Goal: Transaction & Acquisition: Purchase product/service

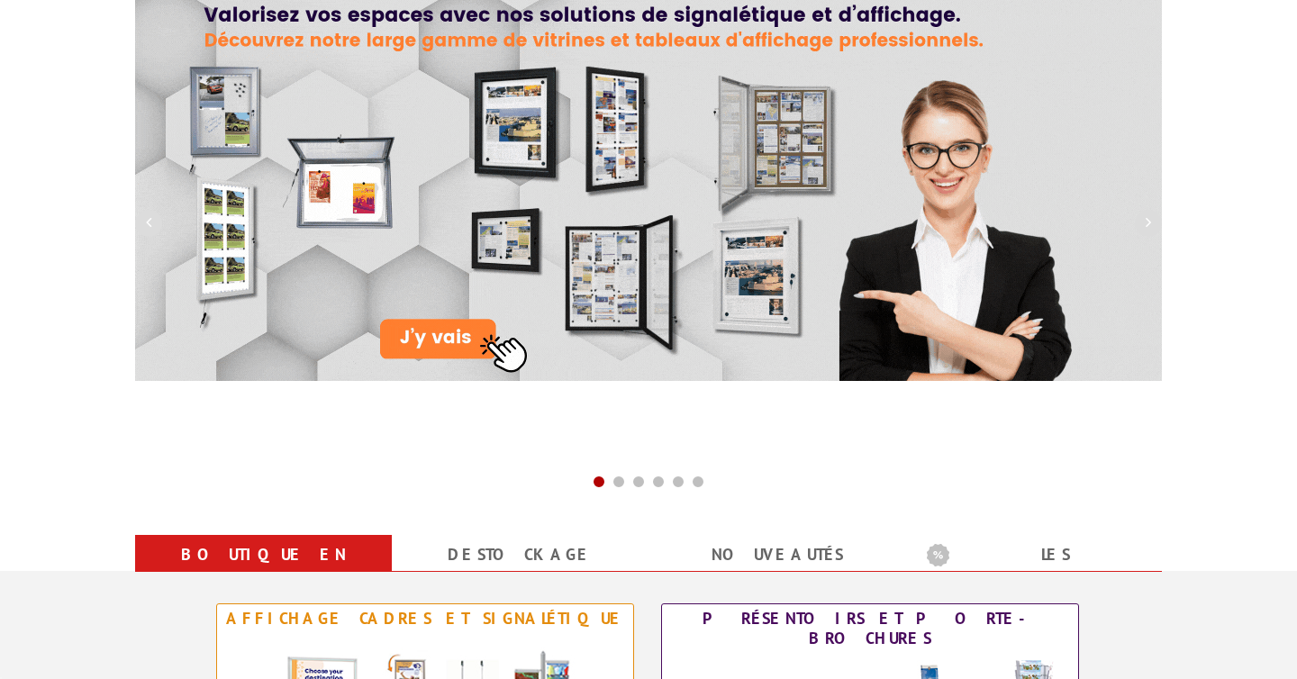
scroll to position [431, 0]
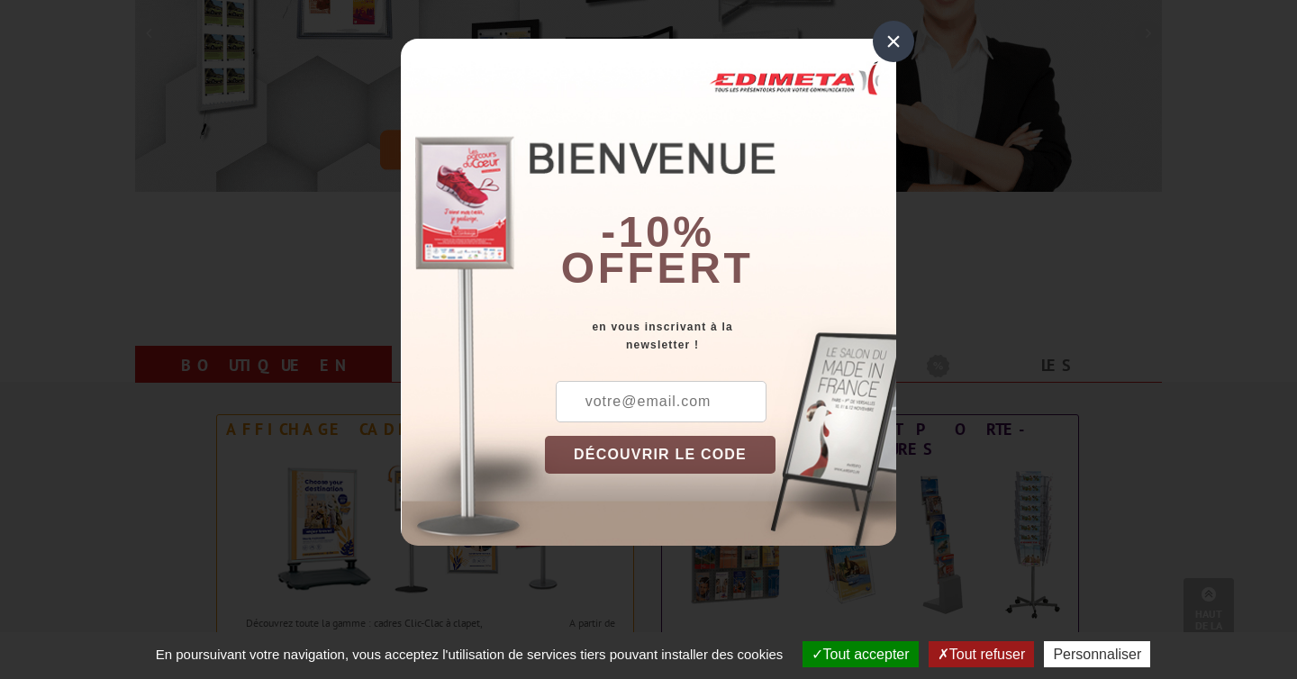
click at [694, 400] on input "text" at bounding box center [661, 401] width 211 height 41
type input "[PERSON_NAME][EMAIL_ADDRESS][DOMAIN_NAME]"
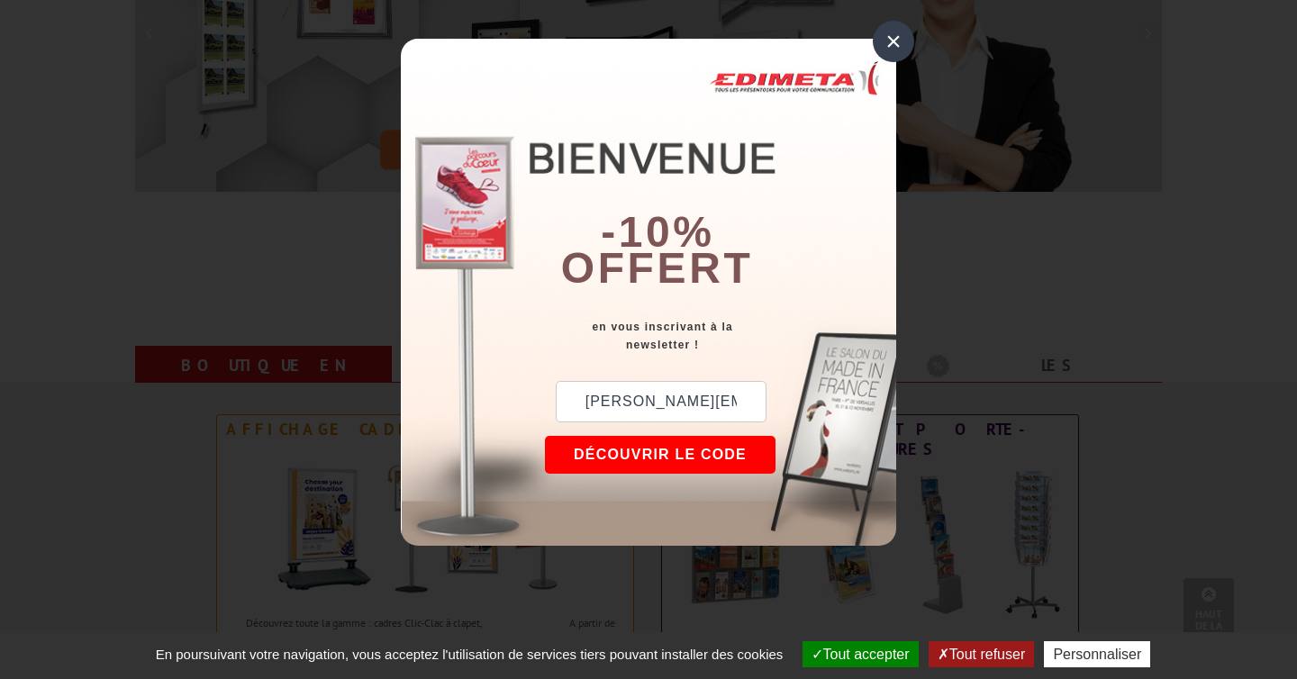
click at [677, 454] on button "DÉCOUVRIR LE CODE" at bounding box center [660, 455] width 231 height 38
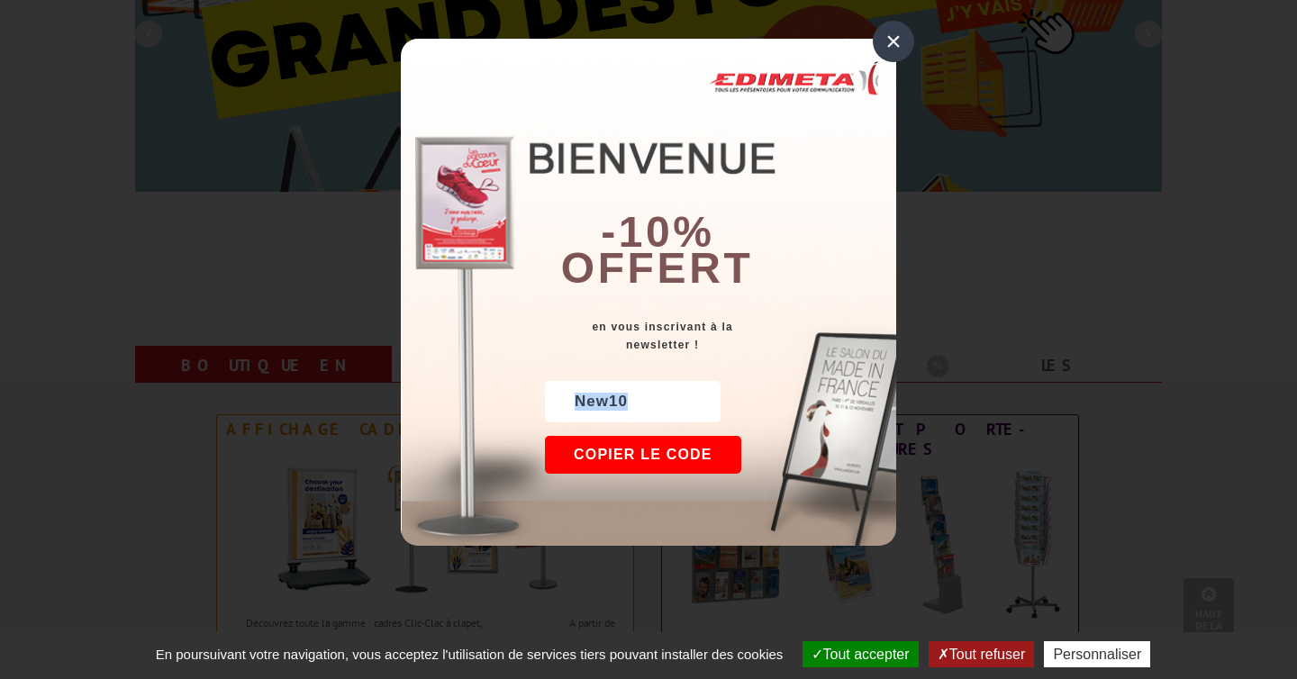
drag, startPoint x: 645, startPoint y: 403, endPoint x: 489, endPoint y: 403, distance: 155.8
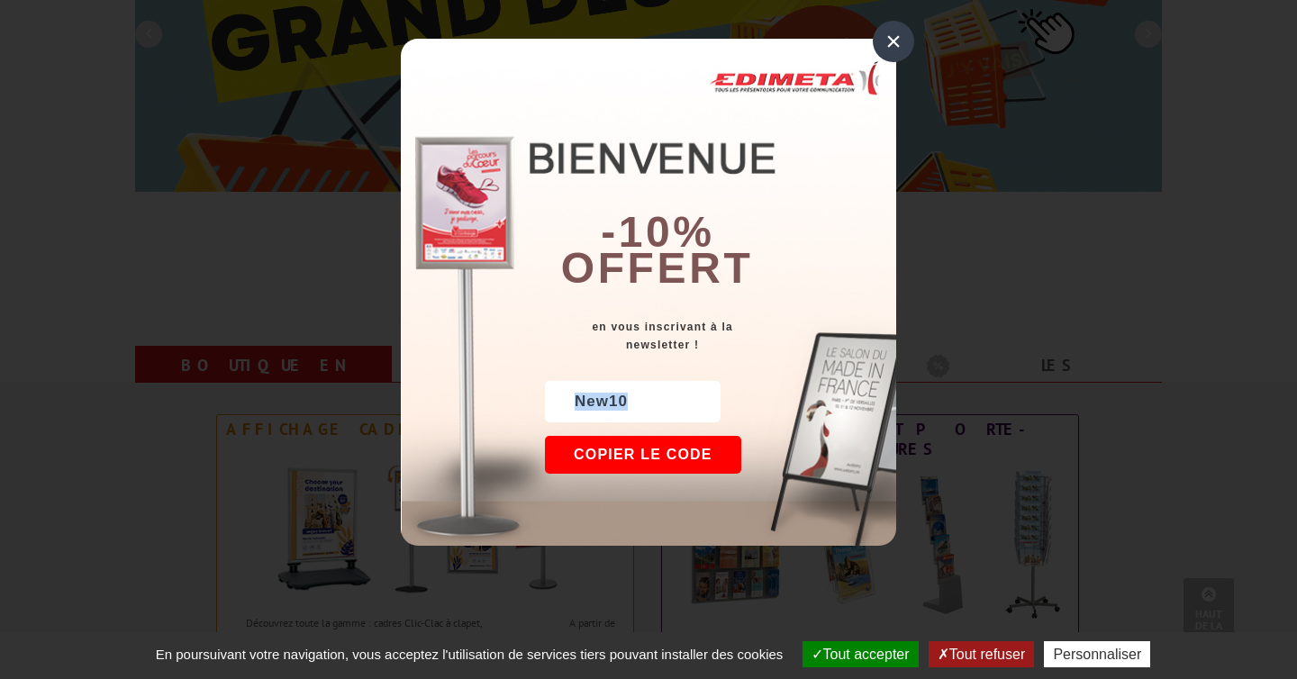
click at [488, 403] on div "× -10% offert en vous inscrivant à la newsletter ! yoon@epiane.fr New10 DÉCOUVR…" at bounding box center [648, 292] width 495 height 507
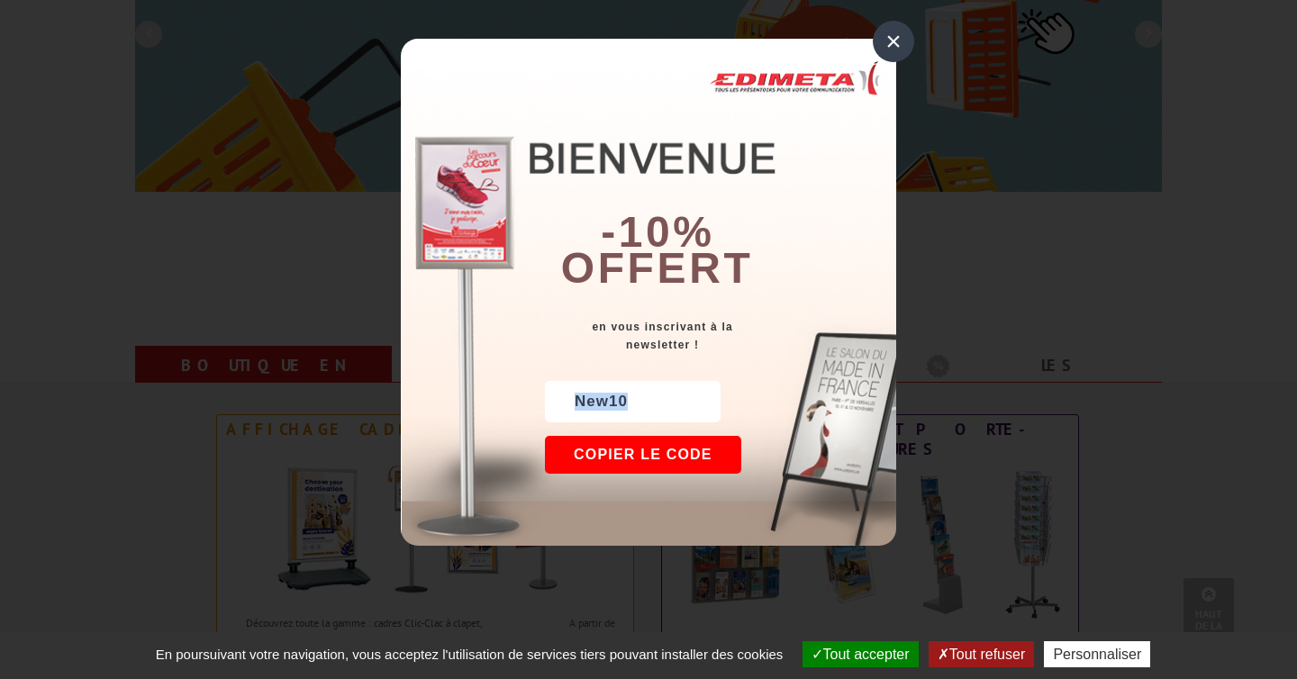
copy div "New10"
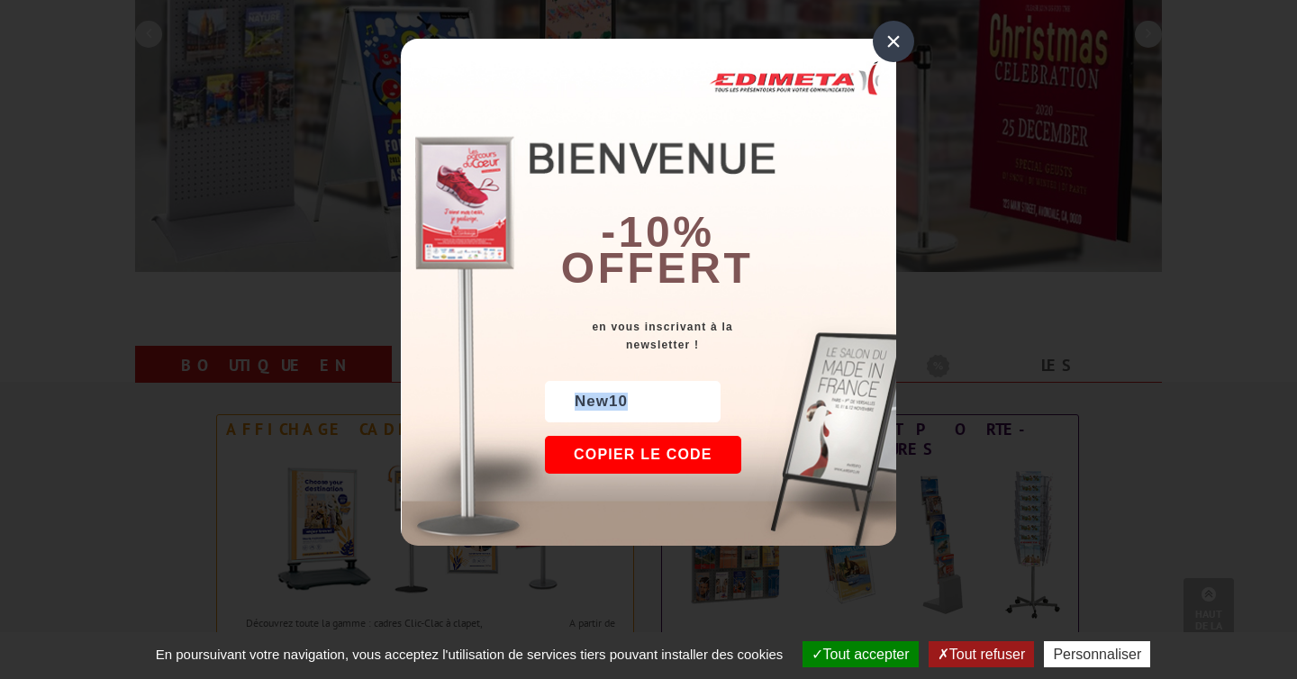
click at [637, 459] on button "Copier le code" at bounding box center [643, 455] width 196 height 38
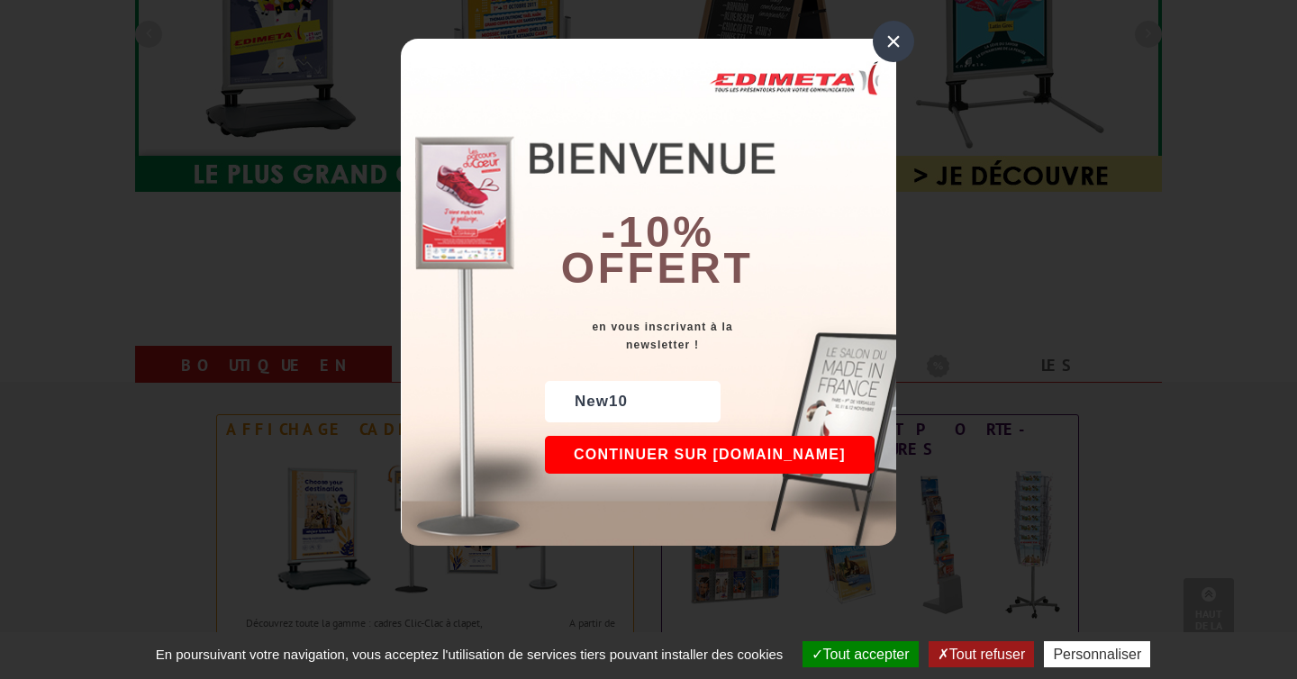
click at [892, 53] on div "×" at bounding box center [893, 41] width 41 height 41
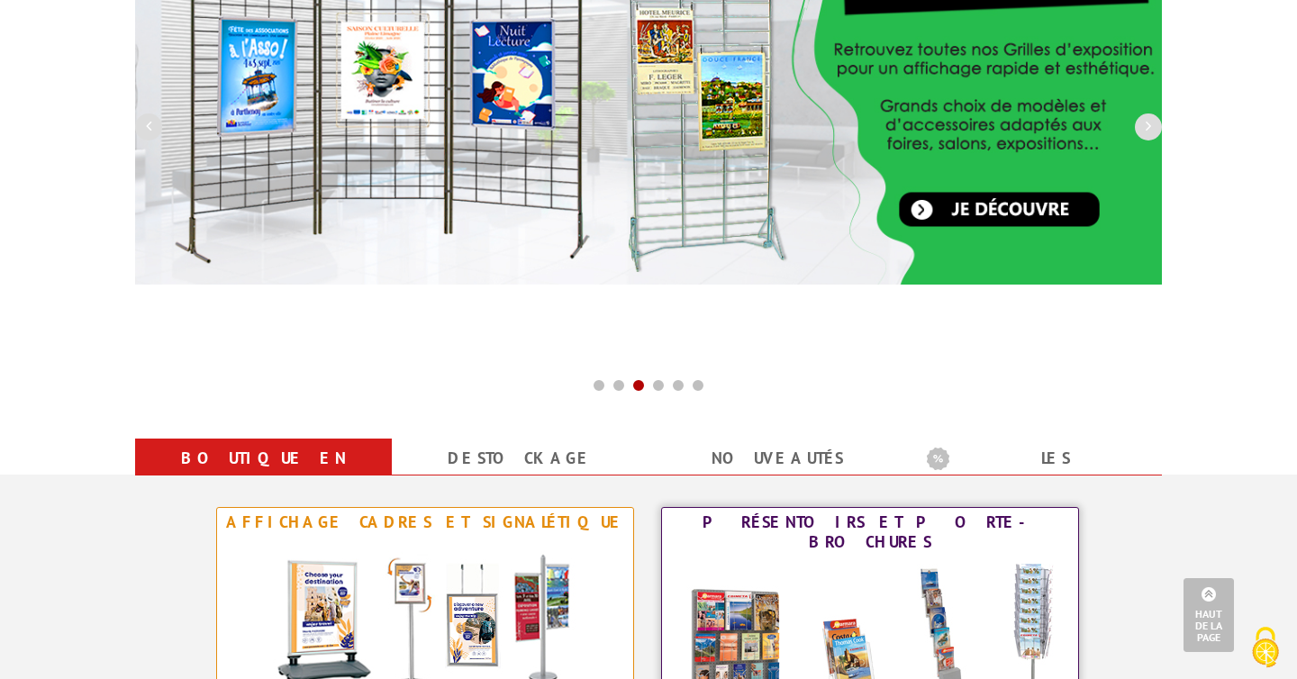
scroll to position [0, 0]
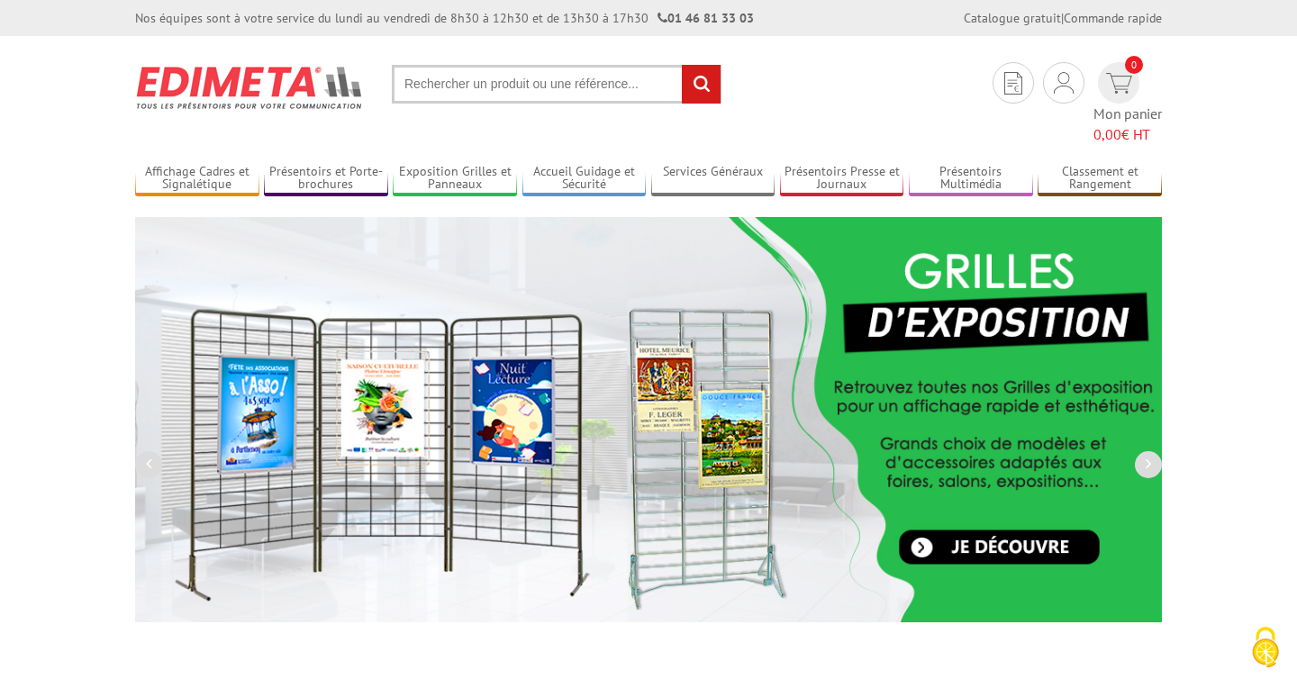
click at [486, 88] on input "text" at bounding box center [557, 84] width 330 height 39
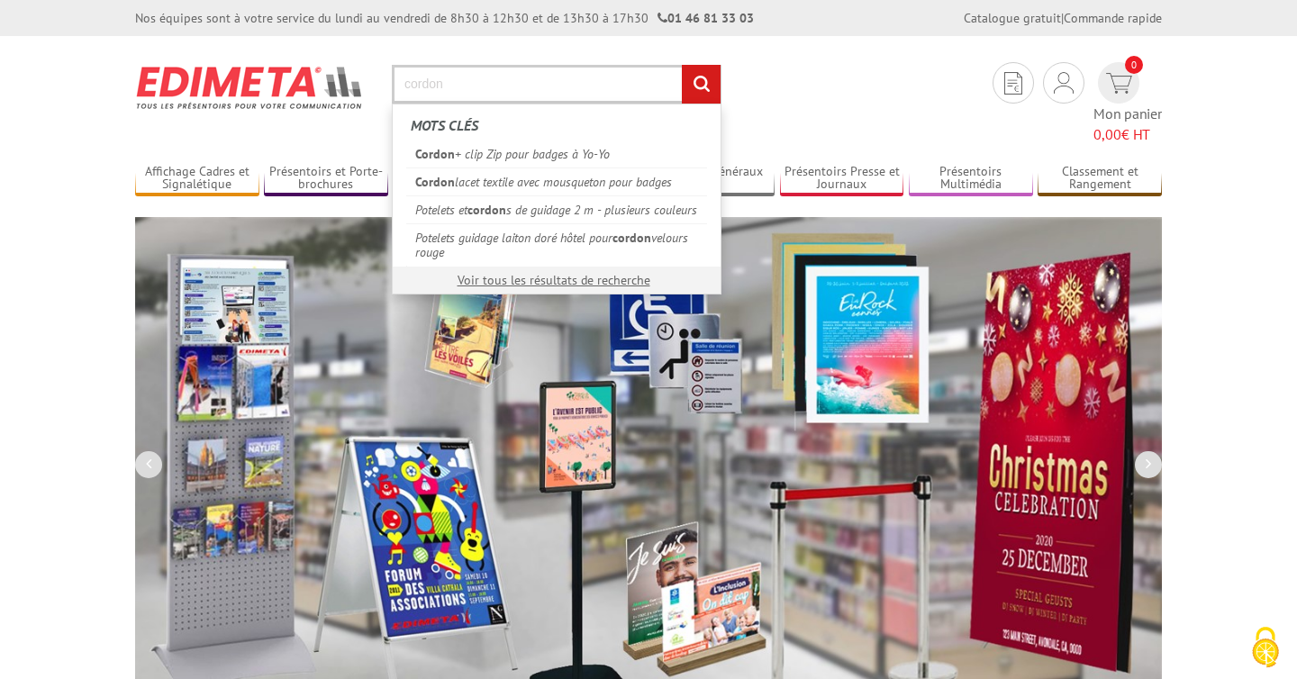
type input "cordon"
click at [682, 65] on input "rechercher" at bounding box center [701, 84] width 39 height 39
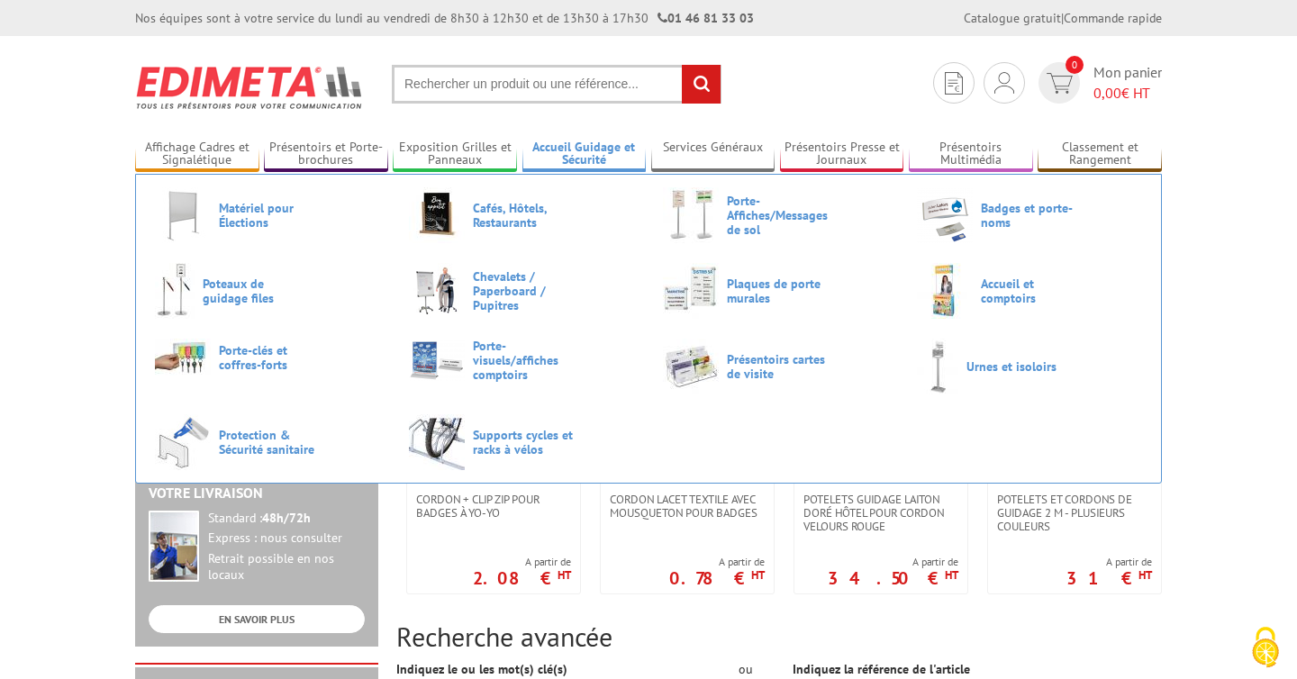
click at [593, 159] on link "Accueil Guidage et Sécurité" at bounding box center [584, 155] width 124 height 30
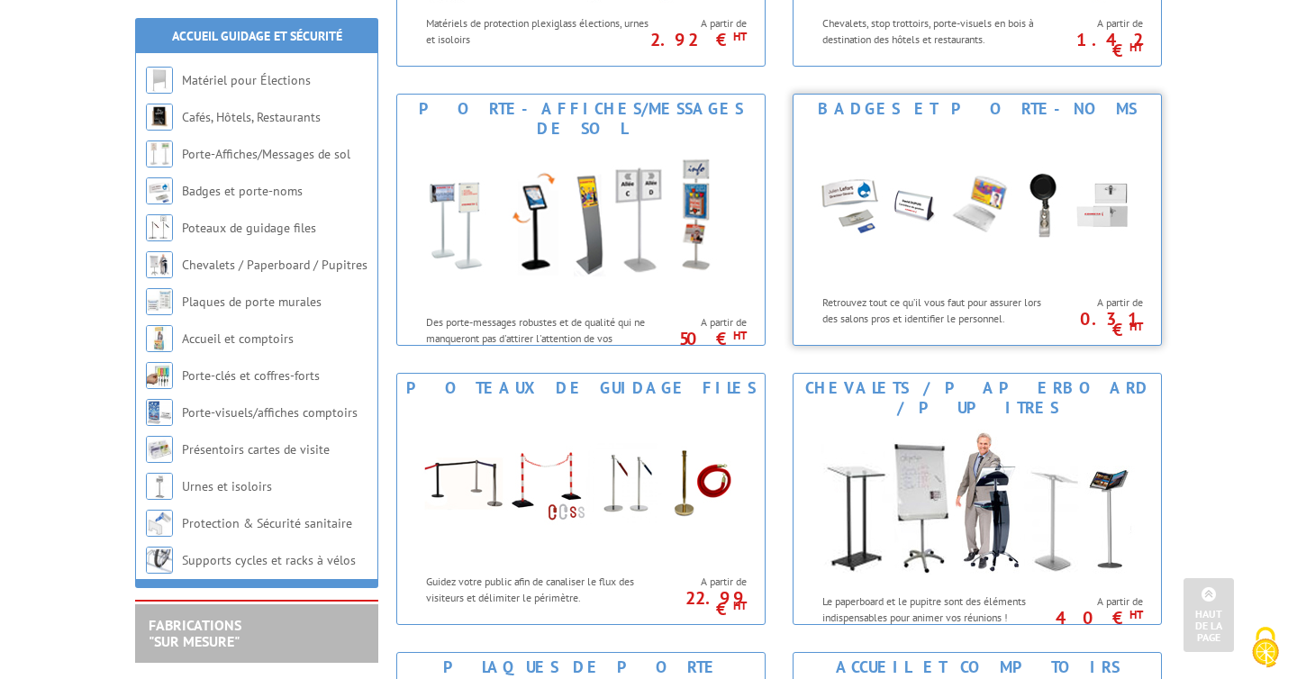
scroll to position [526, 0]
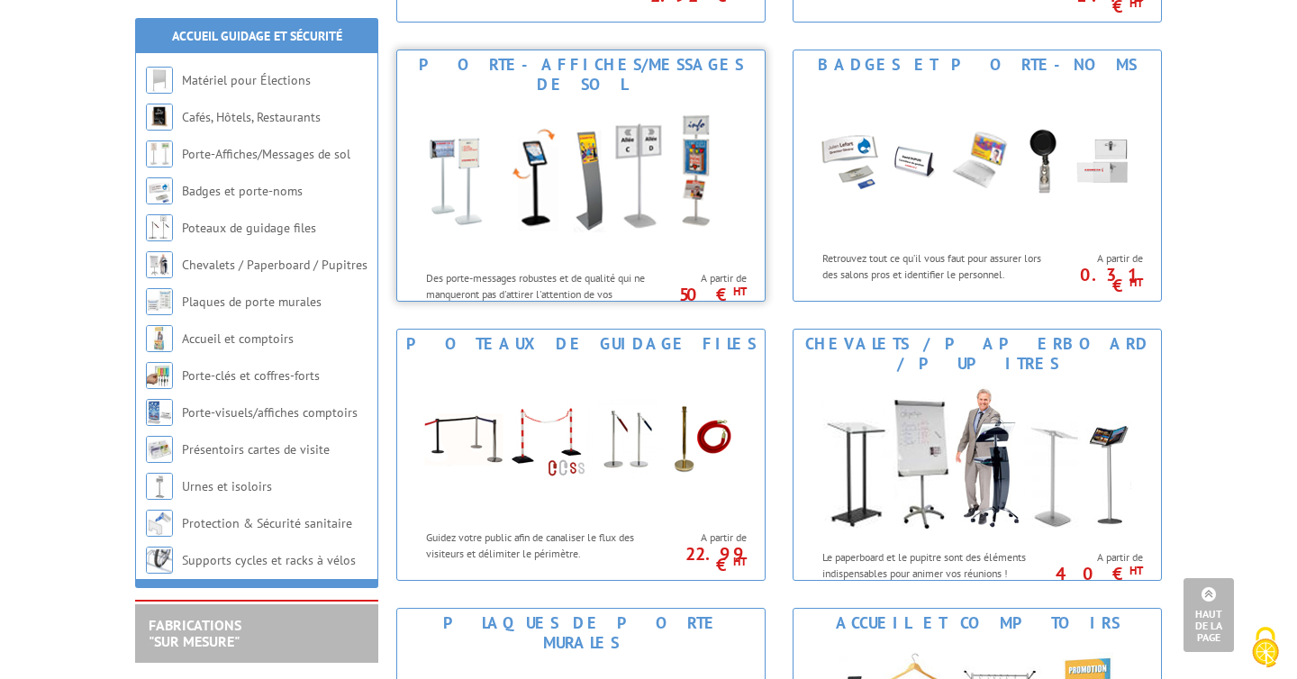
click at [599, 191] on img at bounding box center [580, 180] width 333 height 162
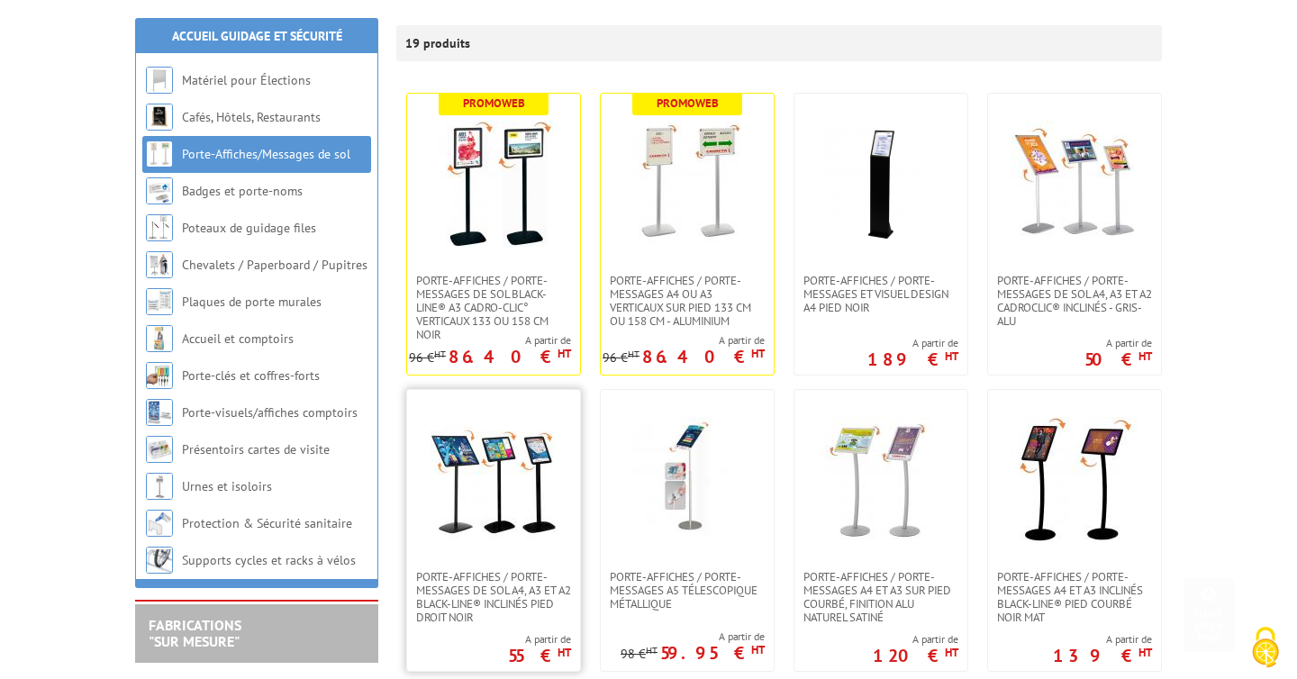
scroll to position [623, 0]
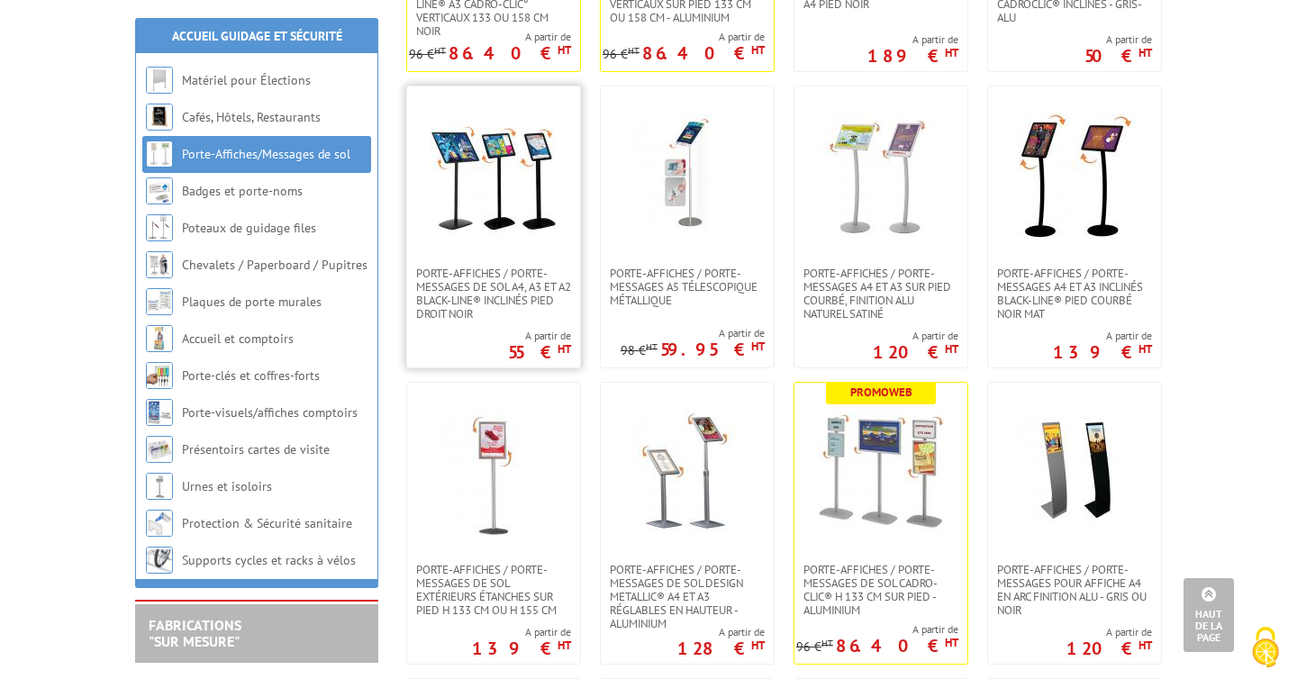
click at [529, 168] on img at bounding box center [494, 176] width 126 height 126
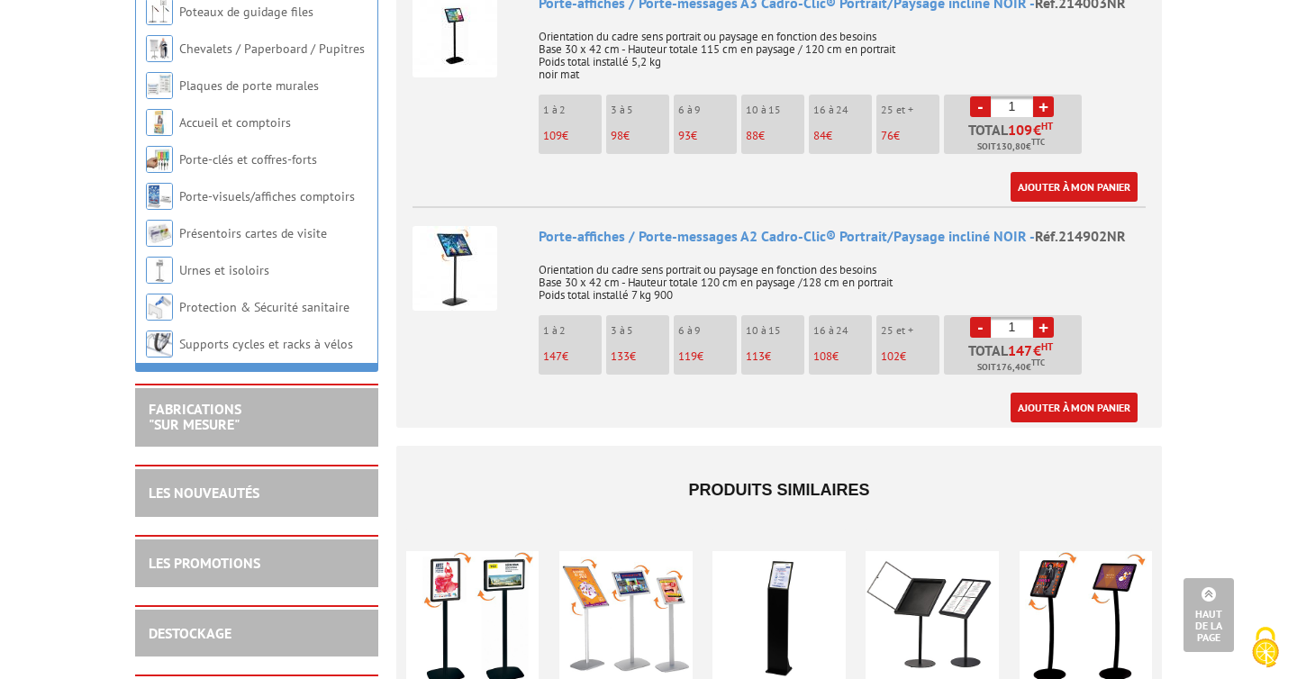
scroll to position [622, 0]
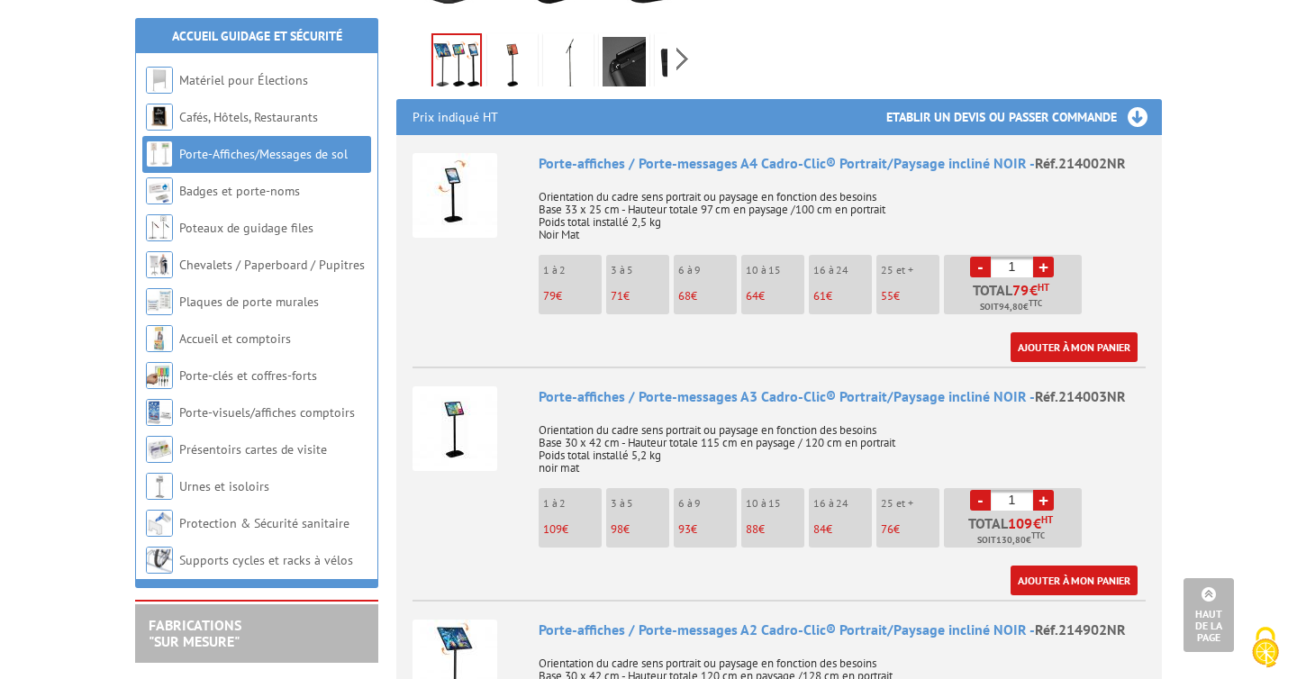
click at [1041, 257] on link "+" at bounding box center [1043, 267] width 21 height 21
type input "2"
click at [1075, 332] on link "Ajouter à mon panier" at bounding box center [1074, 347] width 127 height 30
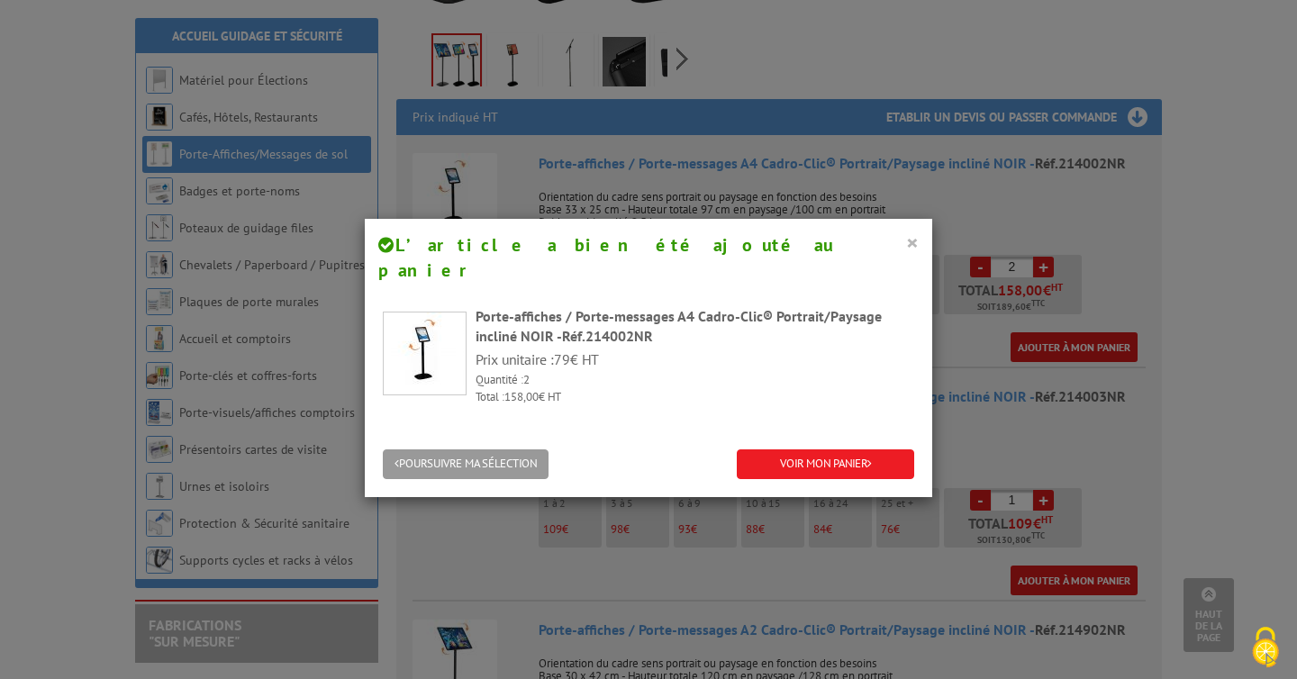
click at [917, 238] on button "×" at bounding box center [912, 242] width 13 height 23
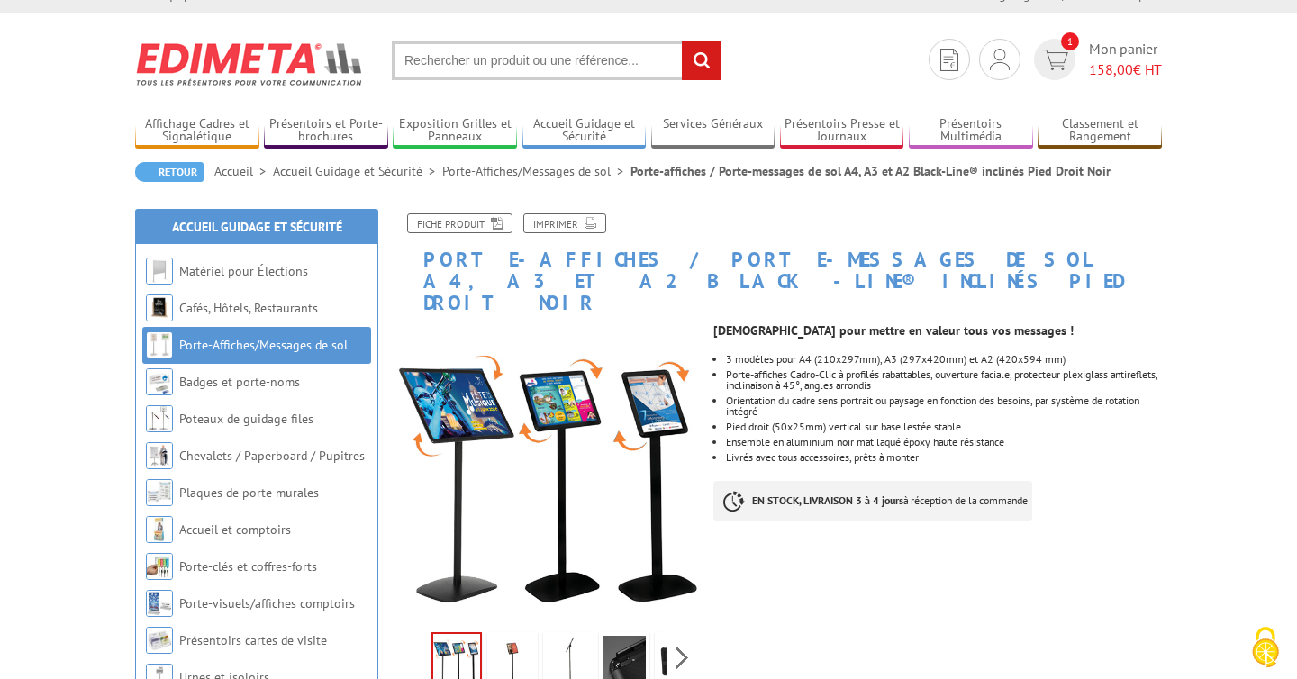
scroll to position [0, 0]
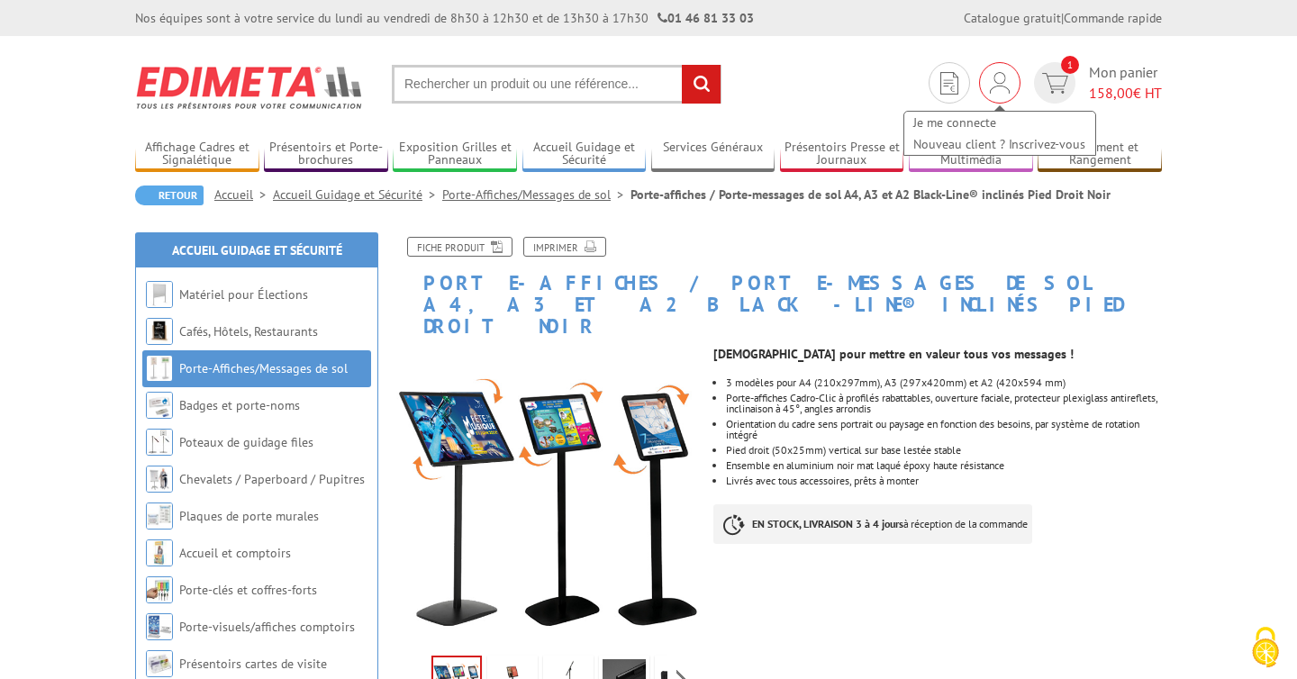
click at [994, 90] on img at bounding box center [1000, 83] width 20 height 22
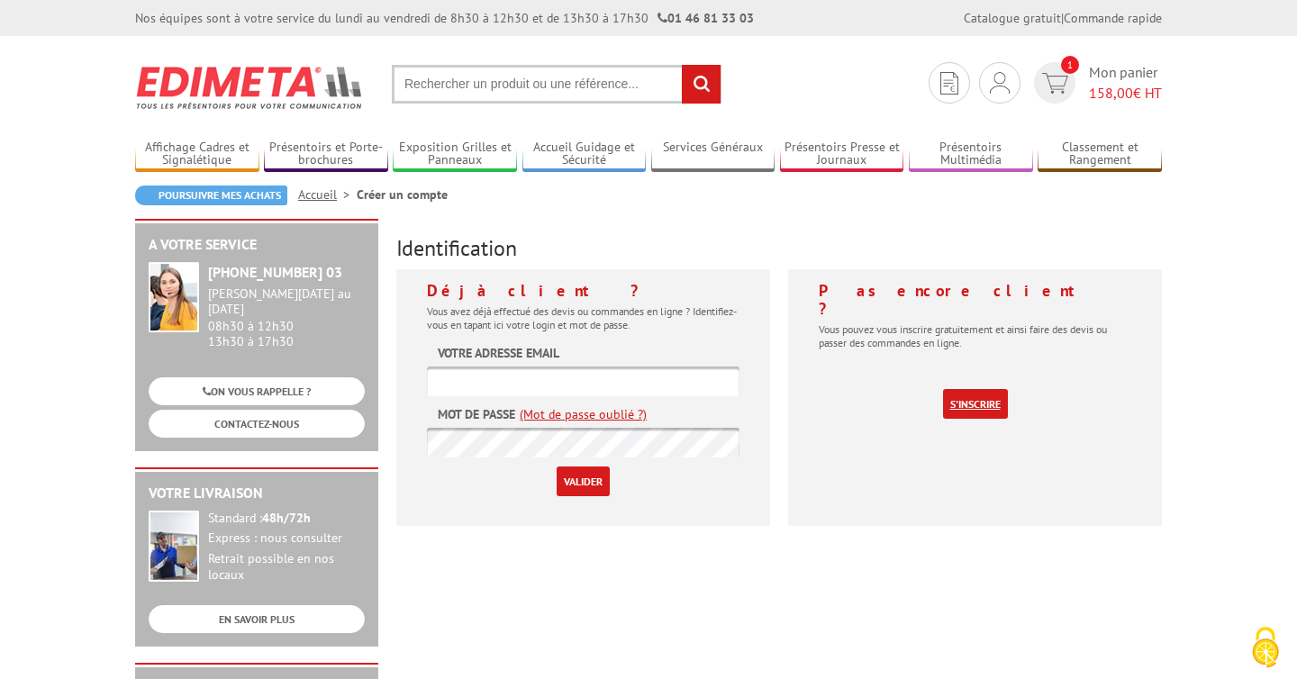
click at [972, 392] on link "S'inscrire" at bounding box center [975, 404] width 65 height 30
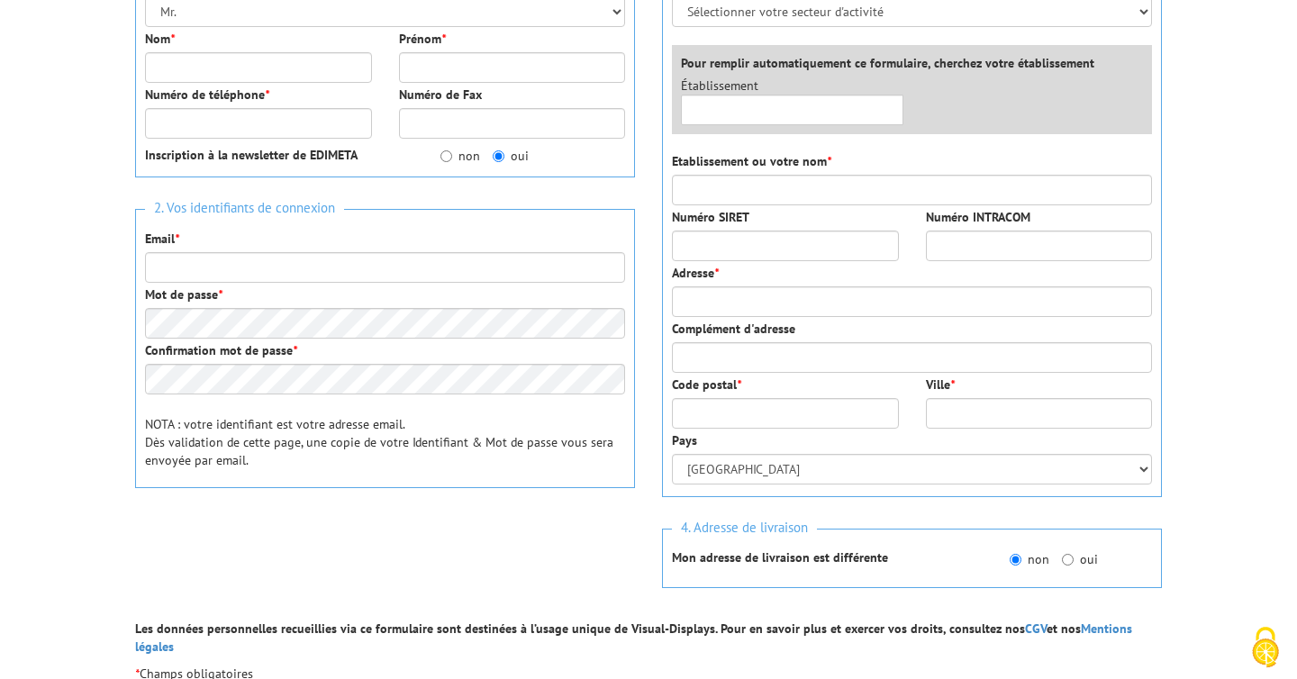
scroll to position [38, 0]
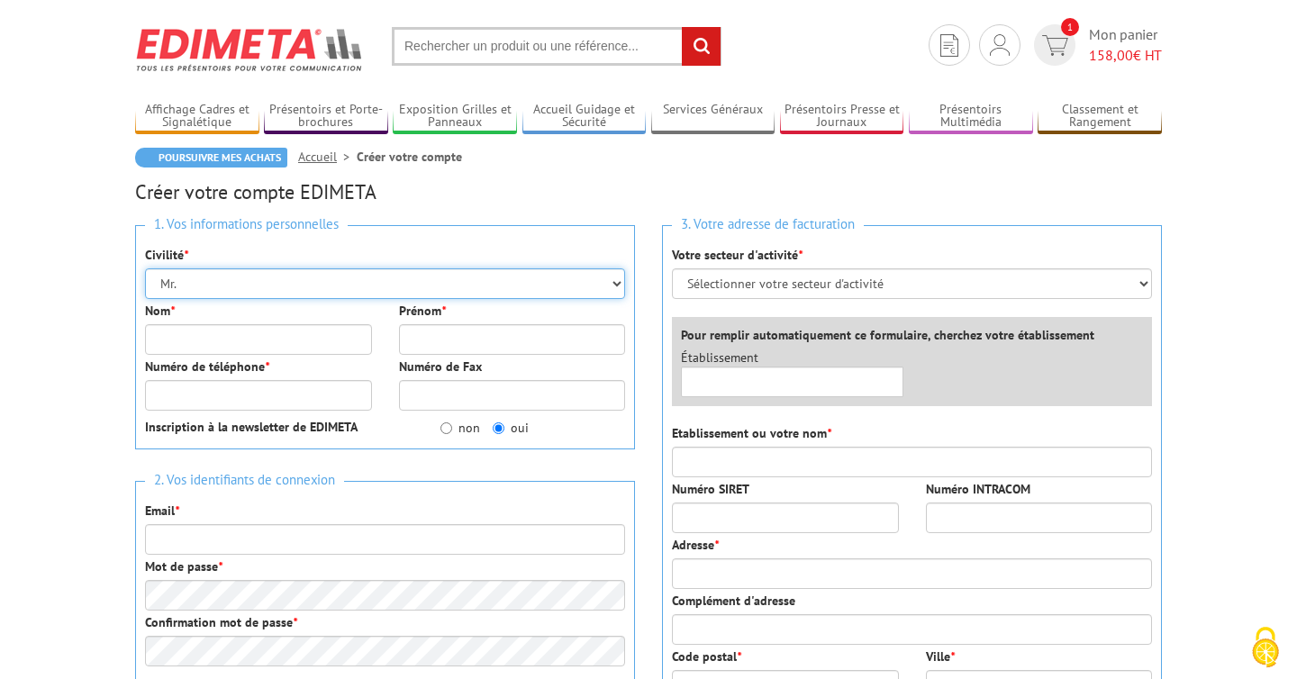
click at [383, 283] on select "Mr. Mme. Mlle." at bounding box center [385, 283] width 480 height 31
click at [145, 268] on select "Mr. Mme. Mlle." at bounding box center [385, 283] width 480 height 31
click at [323, 280] on select "Mr. Mme. Mlle." at bounding box center [385, 283] width 480 height 31
select select "Mr."
click at [145, 268] on select "Mr. Mme. Mlle." at bounding box center [385, 283] width 480 height 31
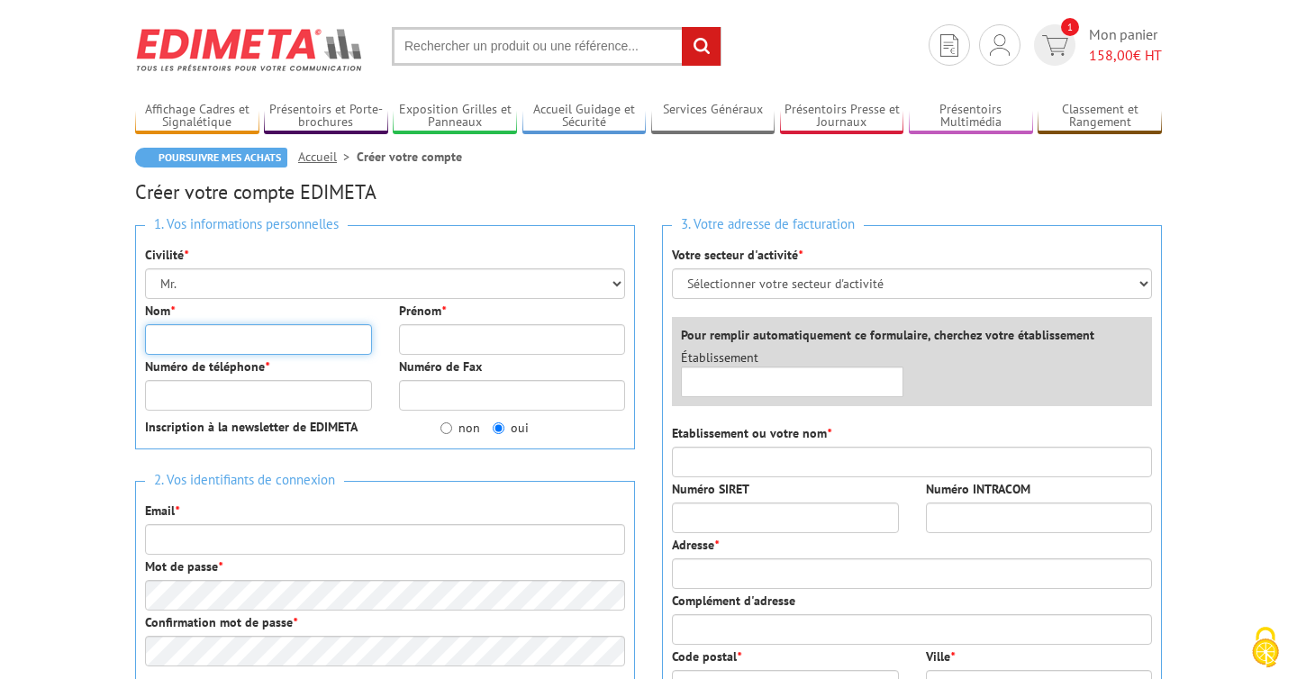
click at [291, 340] on input "Nom *" at bounding box center [258, 339] width 227 height 31
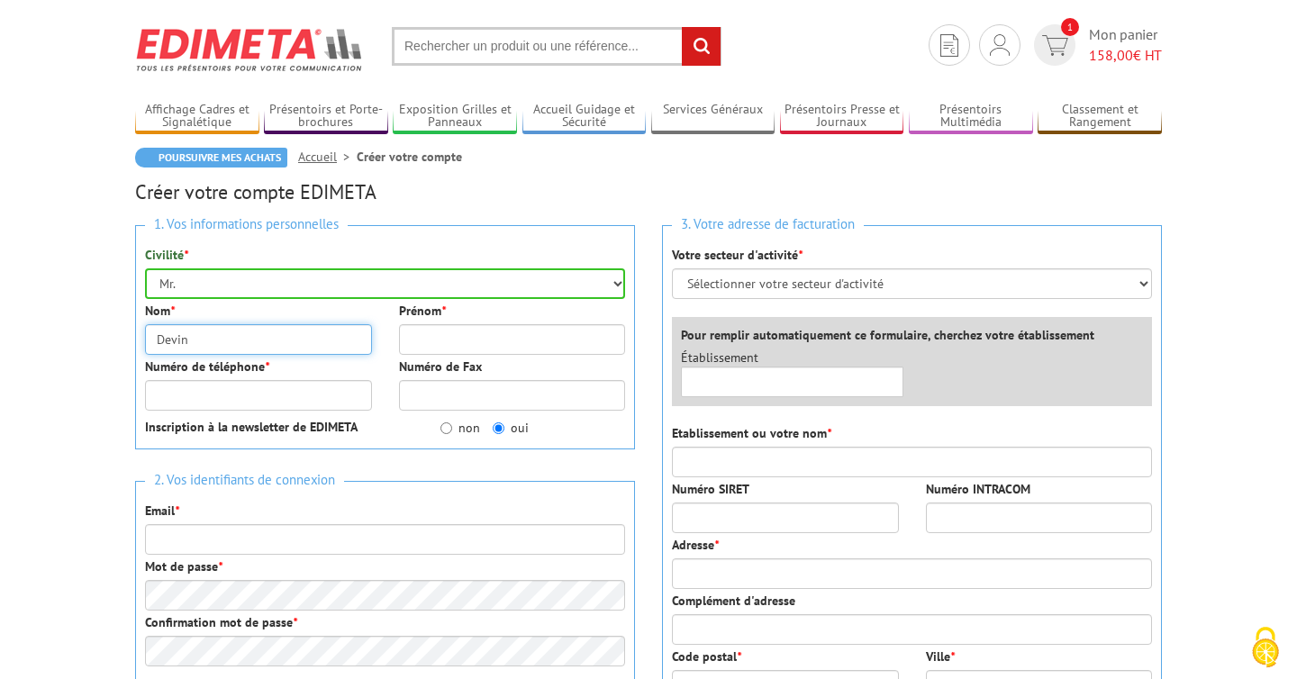
type input "Devin"
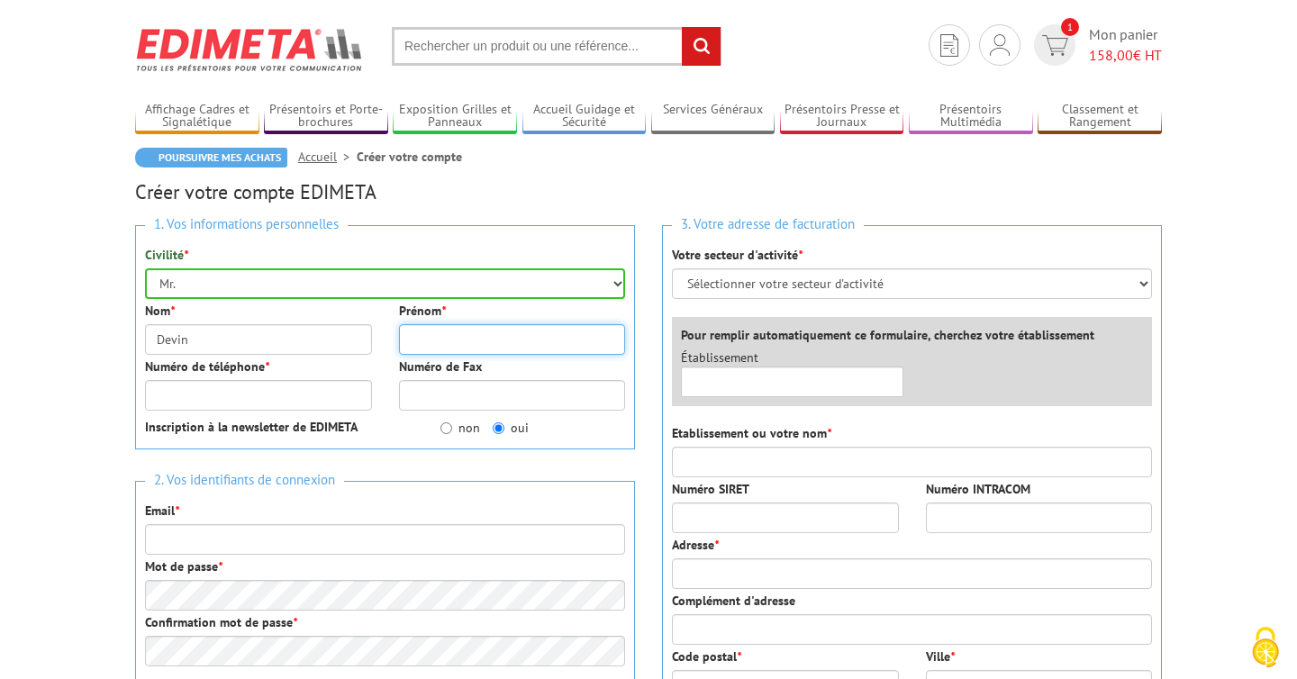
click at [480, 337] on input "Prénom *" at bounding box center [512, 339] width 227 height 31
type input "[PERSON_NAME]"
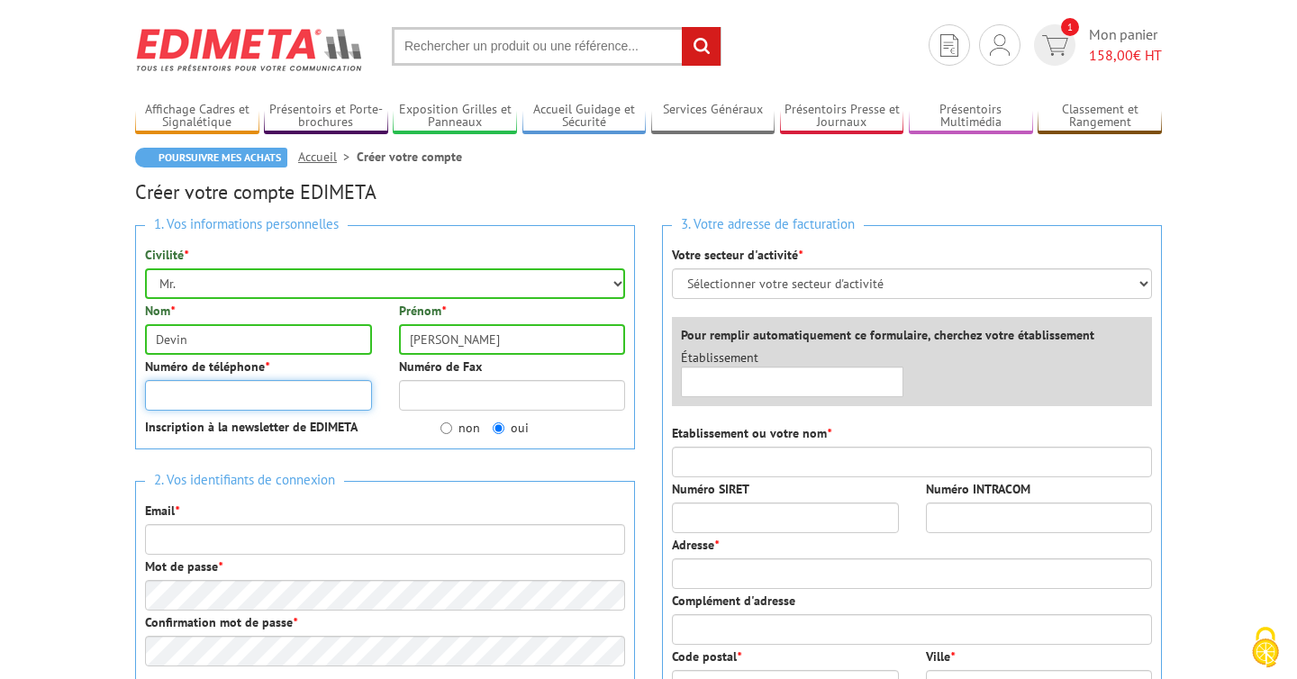
click at [304, 393] on input "Numéro de téléphone *" at bounding box center [258, 395] width 227 height 31
type input "0698939515"
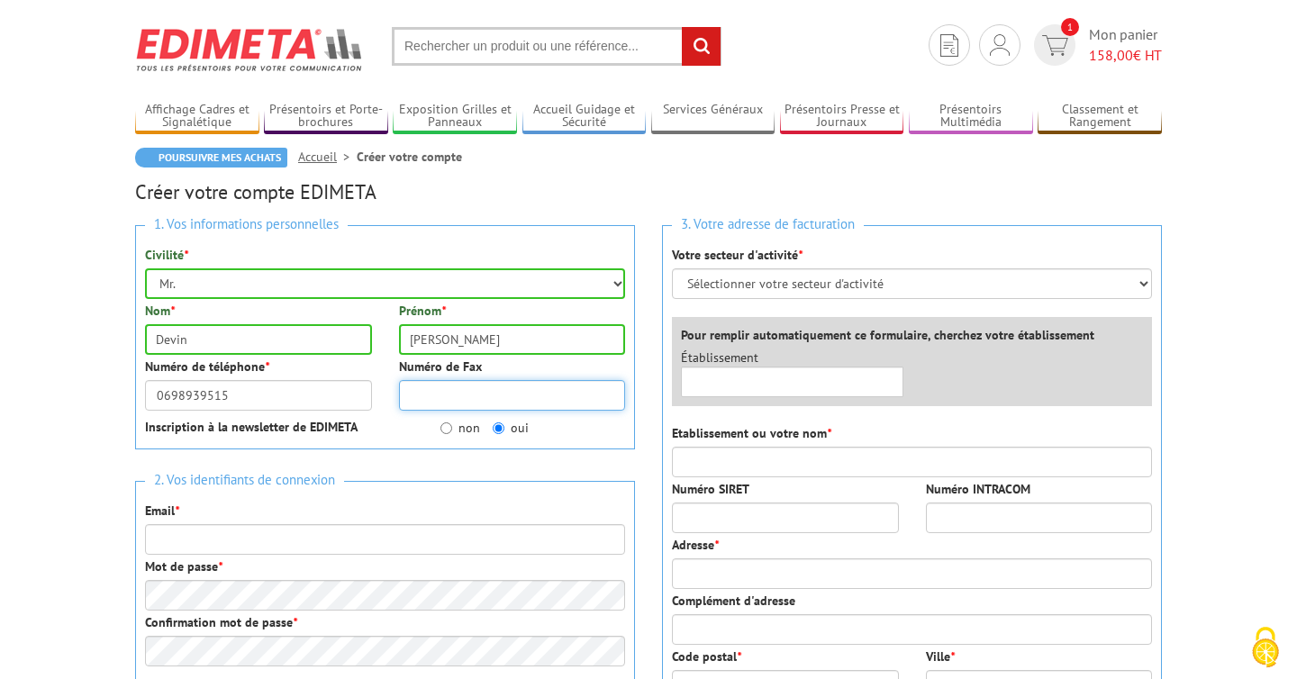
click at [455, 396] on input "Numéro de Fax" at bounding box center [512, 395] width 227 height 31
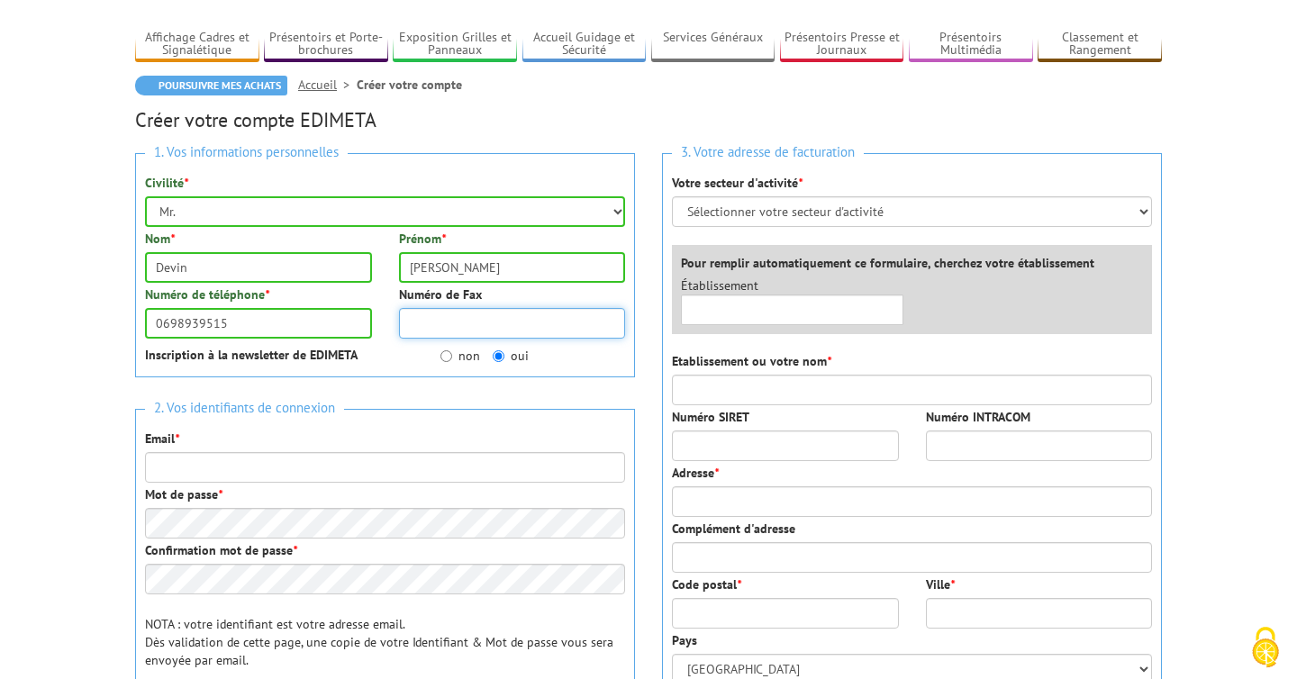
scroll to position [137, 0]
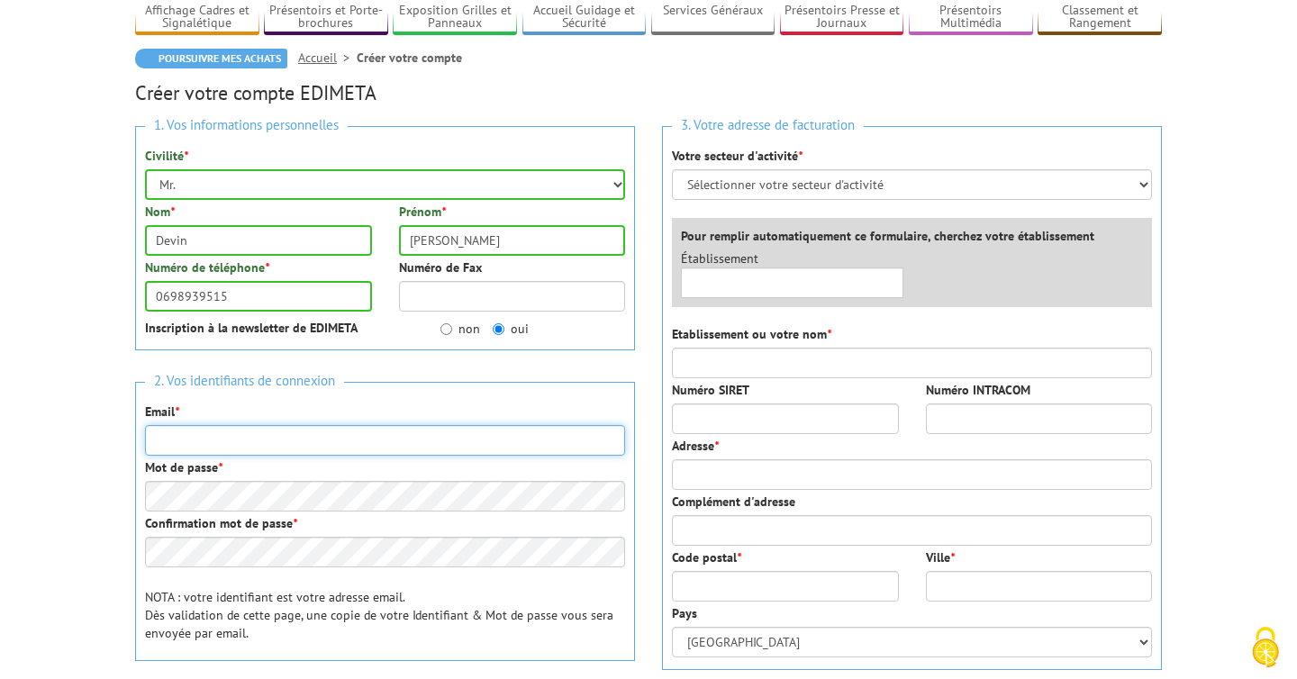
click at [294, 445] on input "Email *" at bounding box center [385, 440] width 480 height 31
type input "[PERSON_NAME][EMAIL_ADDRESS][DOMAIN_NAME]"
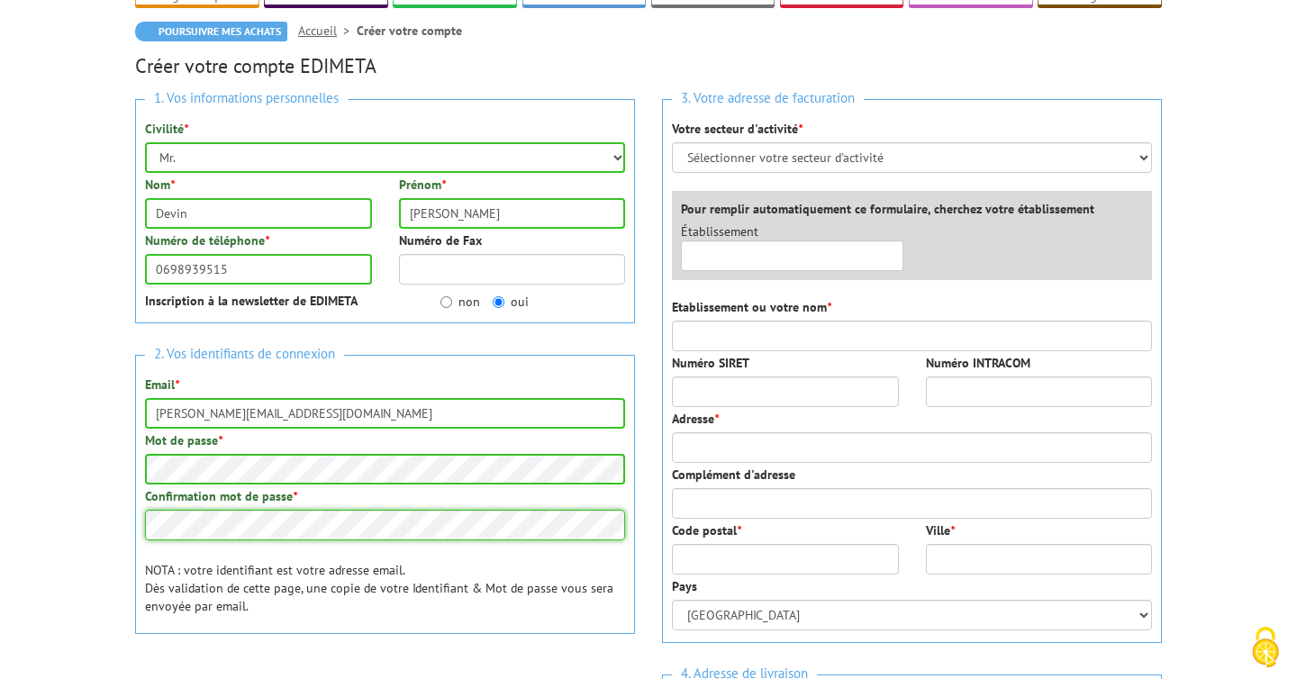
scroll to position [157, 0]
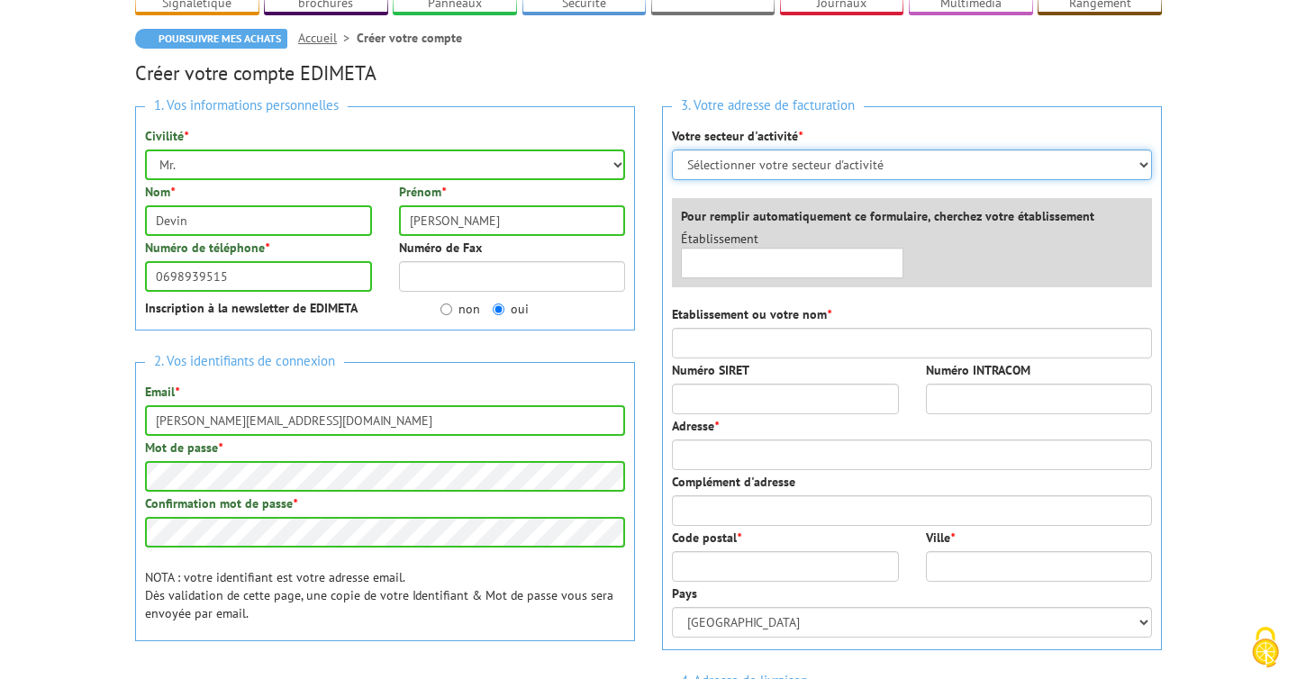
click at [753, 163] on select "Sélectionner votre secteur d'activité Administrations et collectivités Magasins…" at bounding box center [912, 165] width 480 height 31
select select "877"
click at [672, 150] on select "Sélectionner votre secteur d'activité Administrations et collectivités Magasins…" at bounding box center [912, 165] width 480 height 31
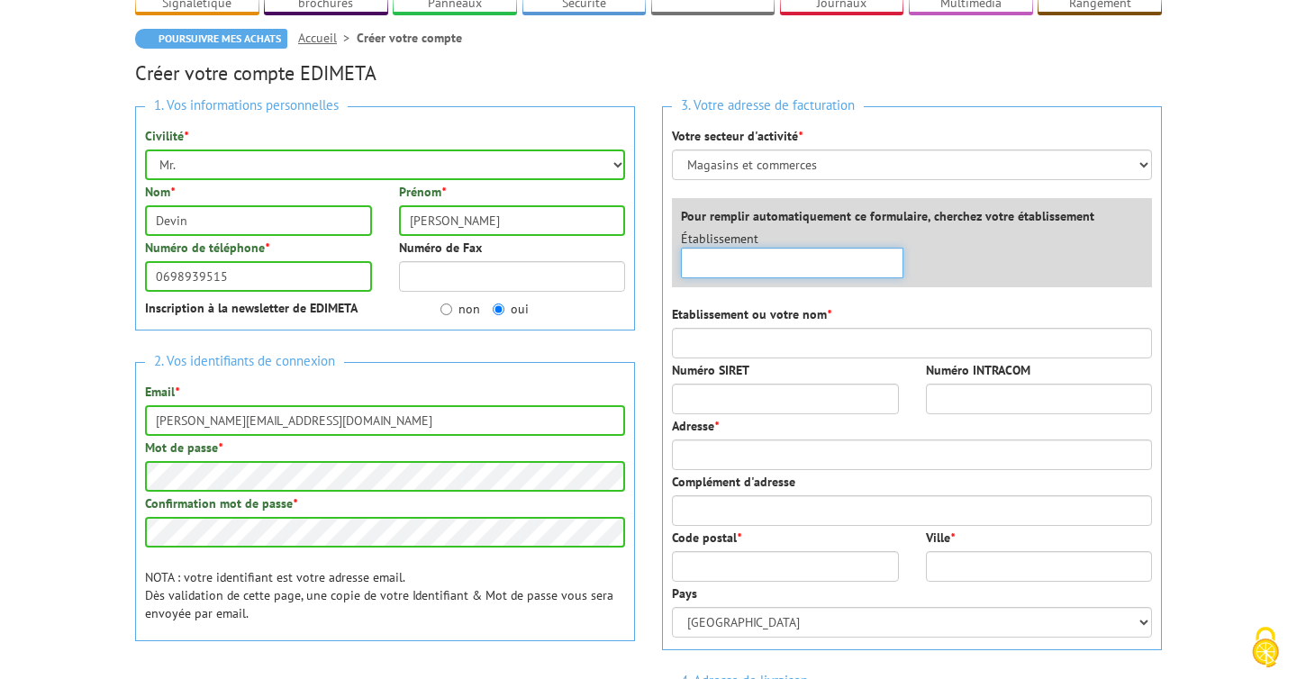
click at [791, 264] on input "text" at bounding box center [792, 263] width 222 height 31
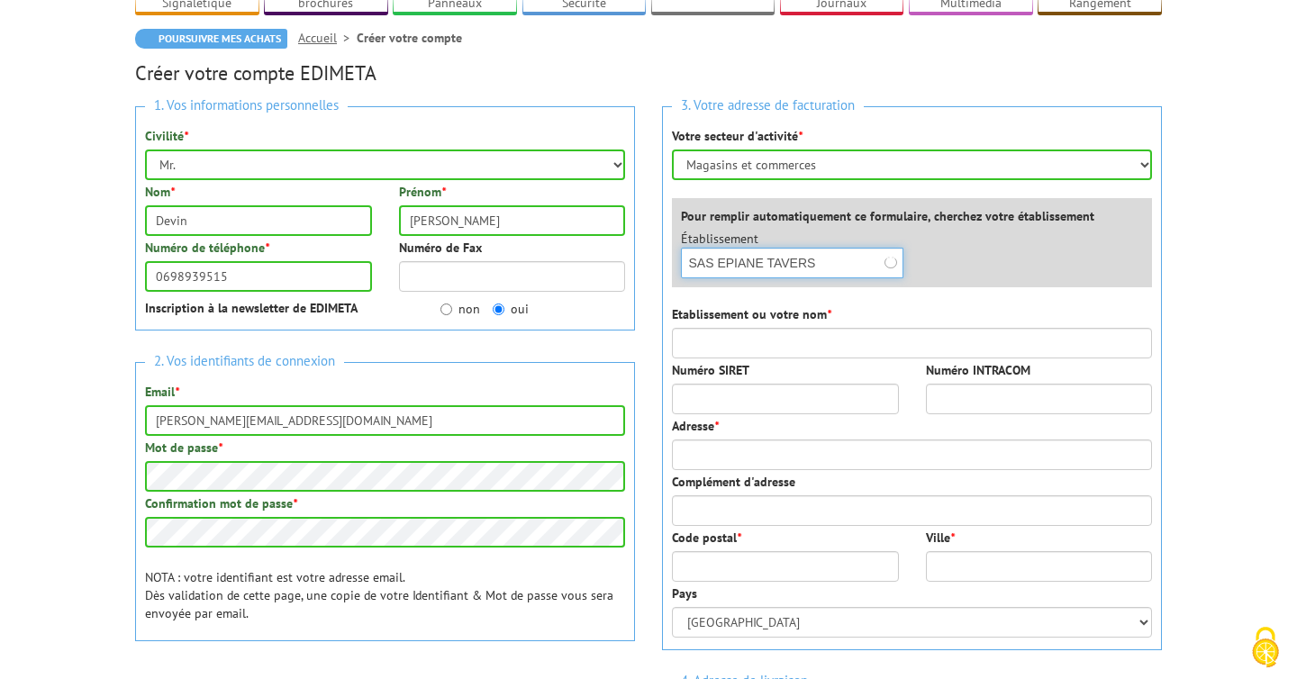
type input "SAS EPIANE TAVERS"
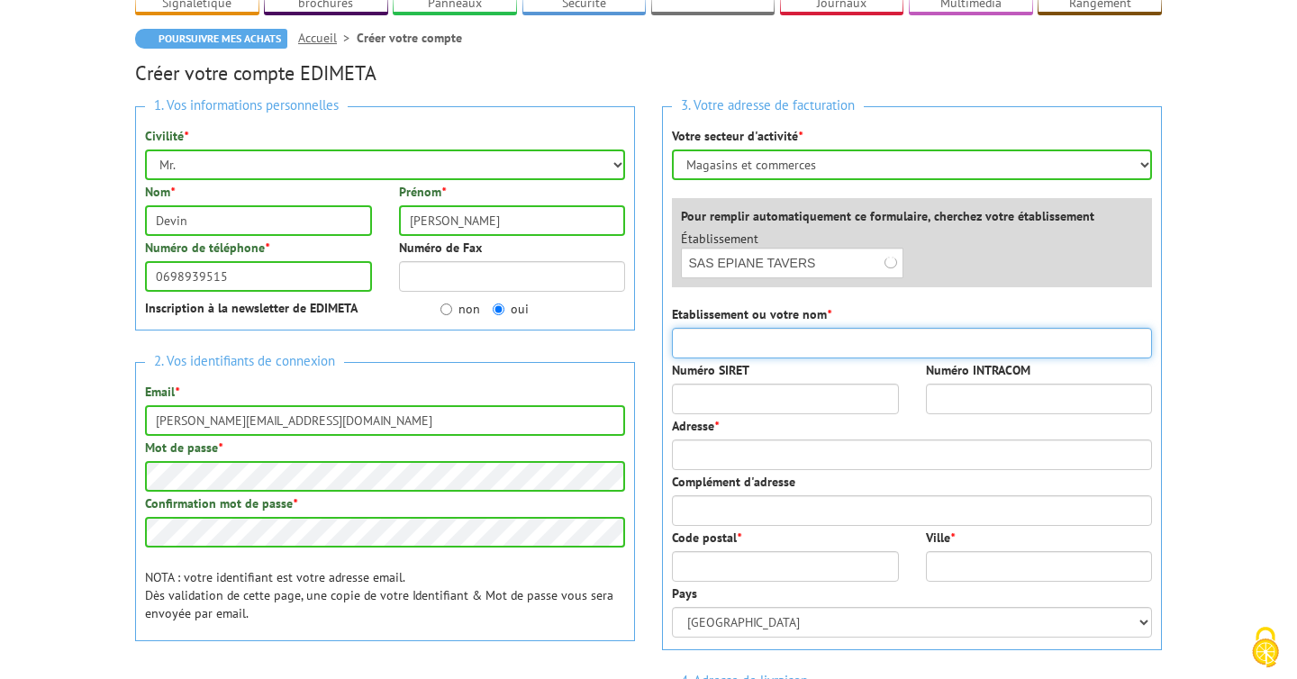
click at [758, 351] on input "Etablissement ou votre nom *" at bounding box center [912, 343] width 480 height 31
type input "SAS EPIANE TAVERS"
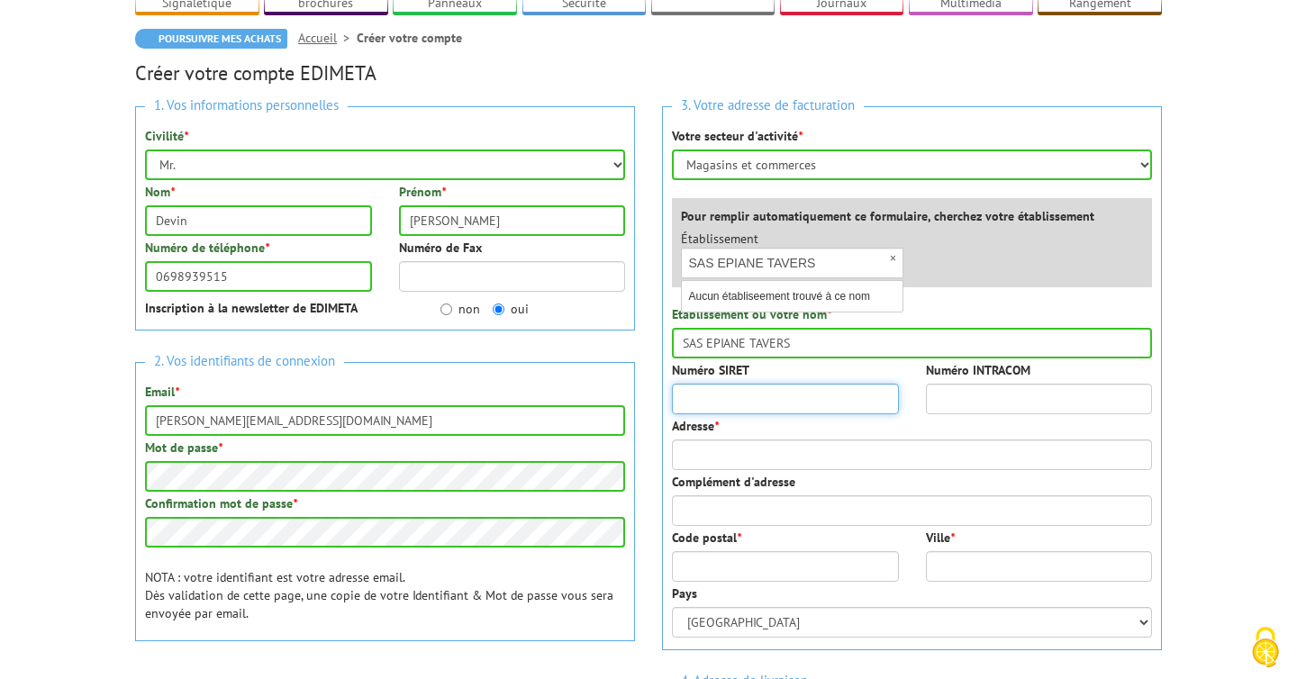
click at [760, 394] on input "Numéro SIRET" at bounding box center [785, 399] width 227 height 31
paste input "943 282 830 00"
type input "943 282 830 00"
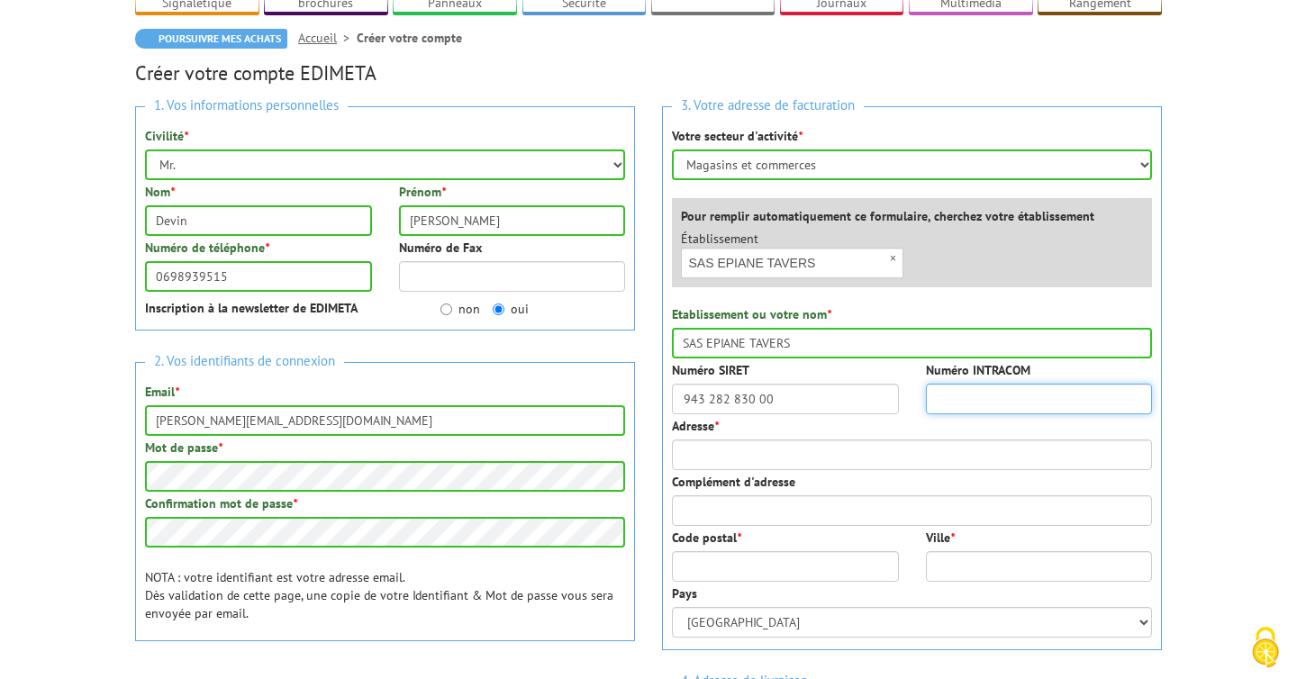
click at [987, 402] on input "Numéro INTRACOM" at bounding box center [1039, 399] width 227 height 31
paste input "FR87943282830"
type input "FR87943282830"
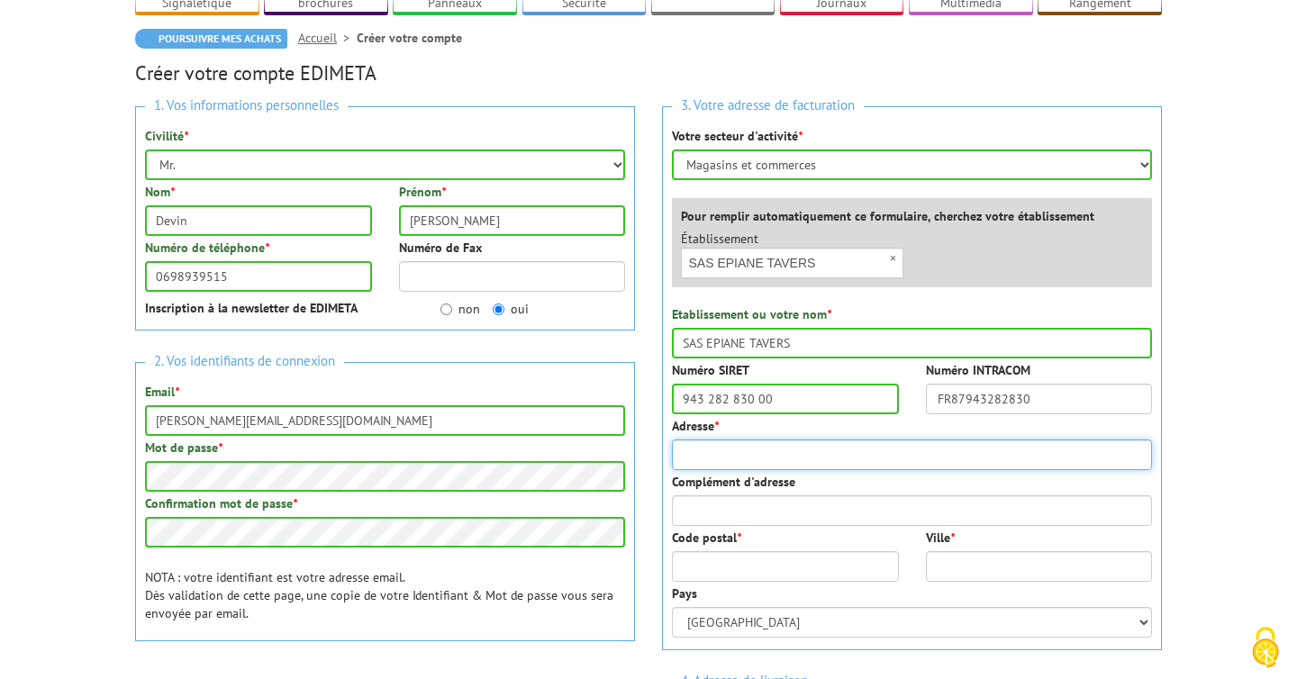
click at [824, 456] on input "Adresse *" at bounding box center [912, 455] width 480 height 31
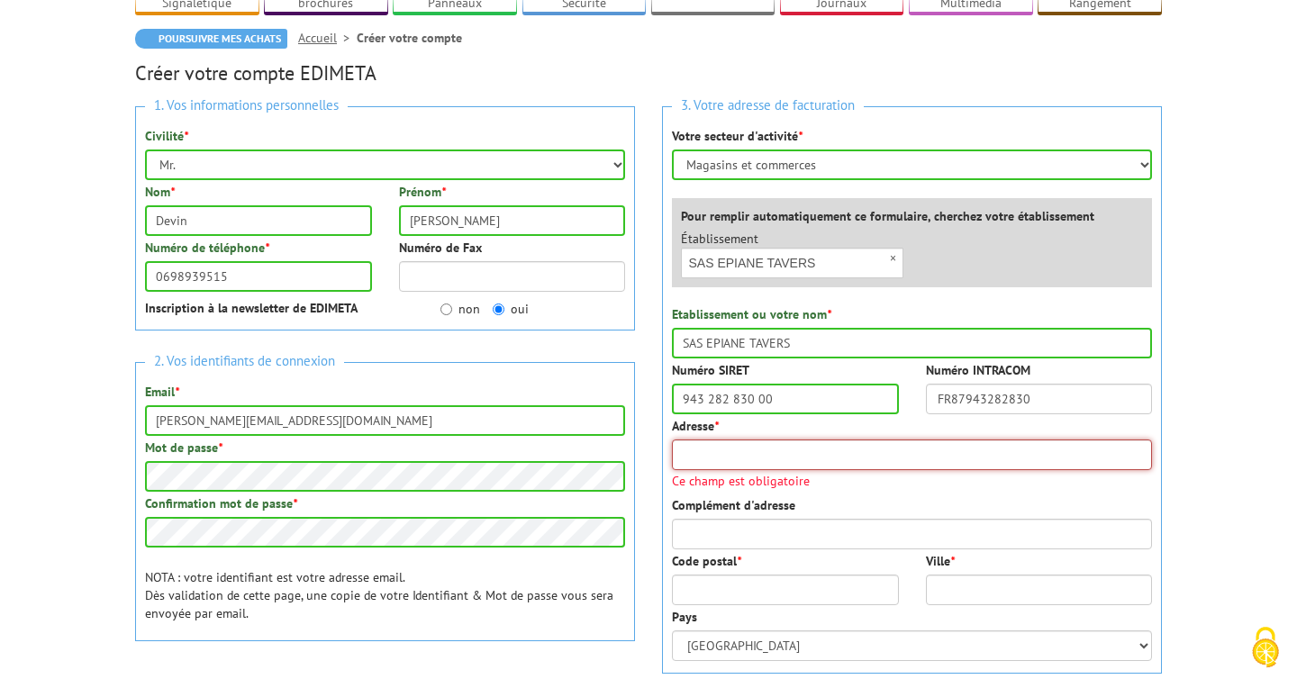
paste input "152 ROUTE NATIONALE 152, 45190 TAVERS, France"
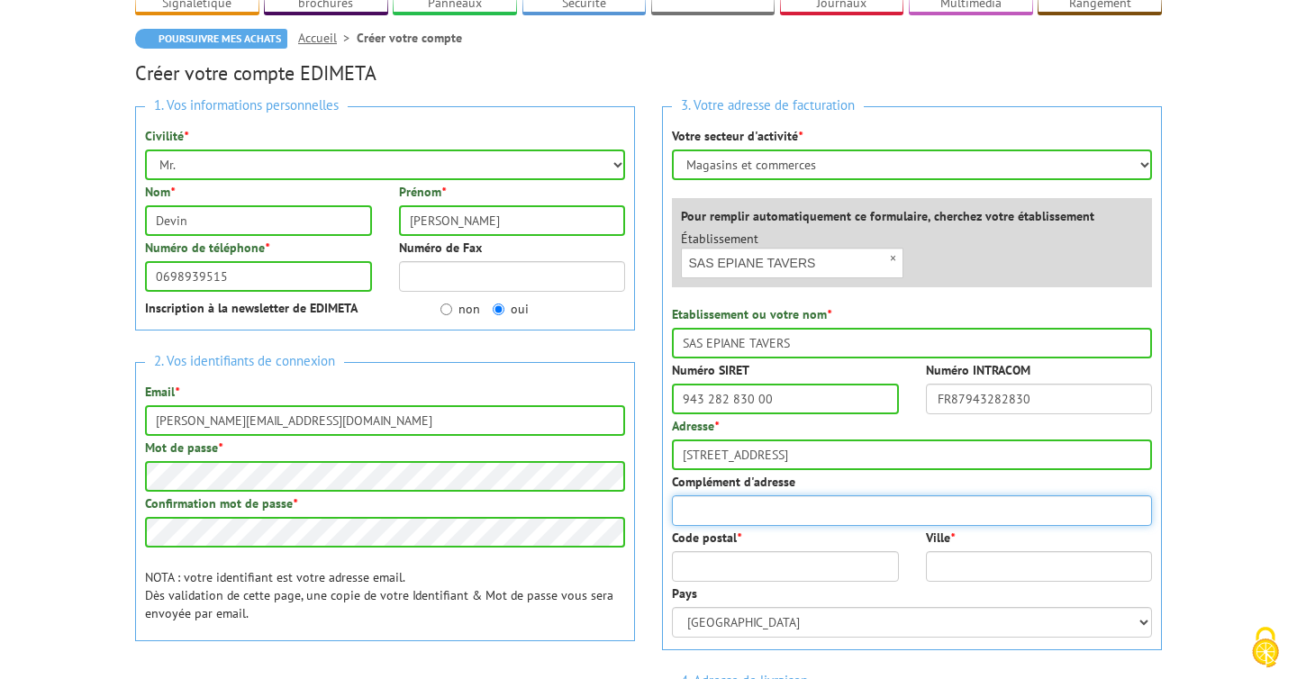
click at [761, 507] on input "Complément d'adresse" at bounding box center [912, 510] width 480 height 31
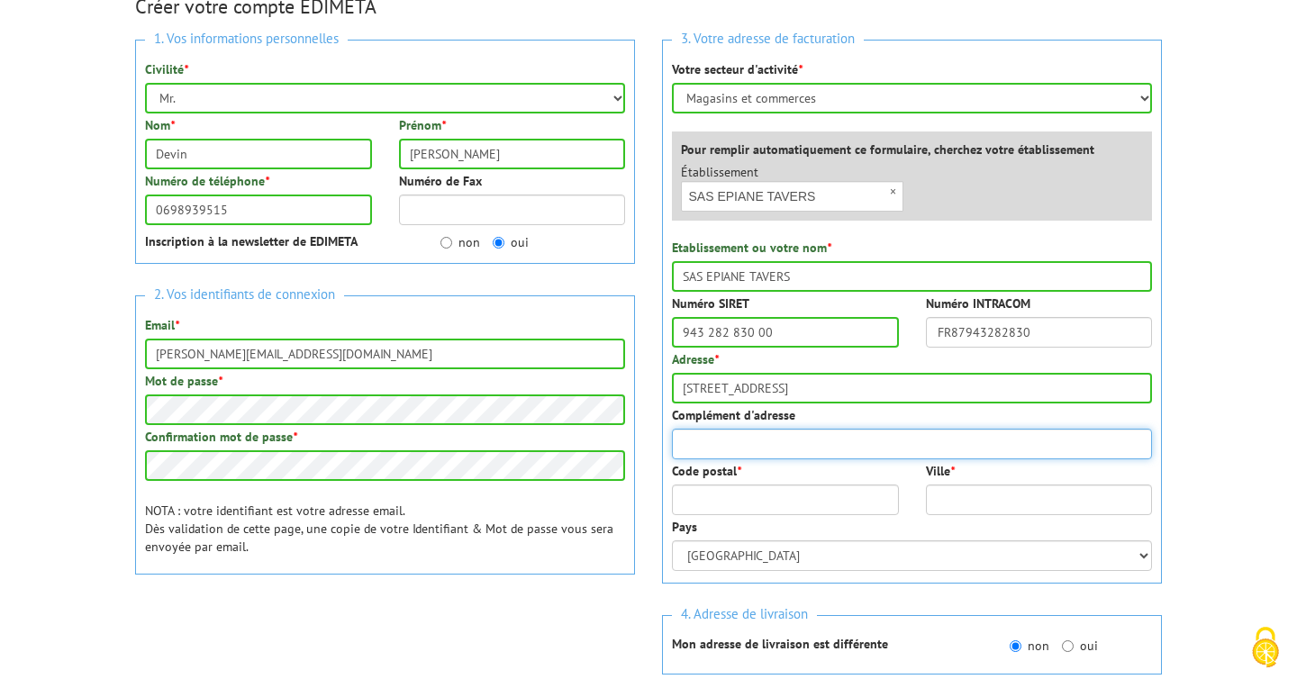
scroll to position [225, 0]
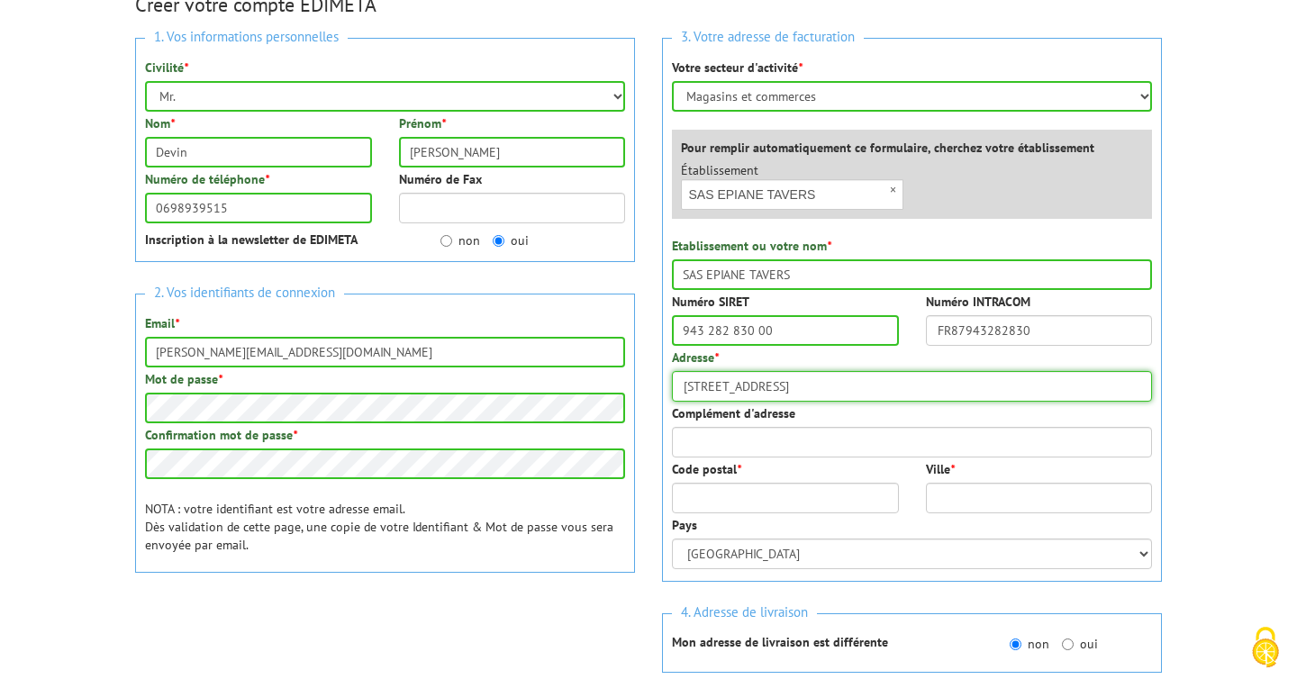
drag, startPoint x: 837, startPoint y: 388, endPoint x: 1054, endPoint y: 392, distance: 217.1
click at [1054, 392] on input "152 ROUTE NATIONALE 152, 45190 TAVERS, France" at bounding box center [912, 386] width 480 height 31
drag, startPoint x: 840, startPoint y: 386, endPoint x: 875, endPoint y: 386, distance: 35.1
click at [875, 386] on input "152 ROUTE NATIONALE 152, 45190 TAVERS, France" at bounding box center [912, 386] width 480 height 31
drag, startPoint x: 876, startPoint y: 386, endPoint x: 842, endPoint y: 386, distance: 33.3
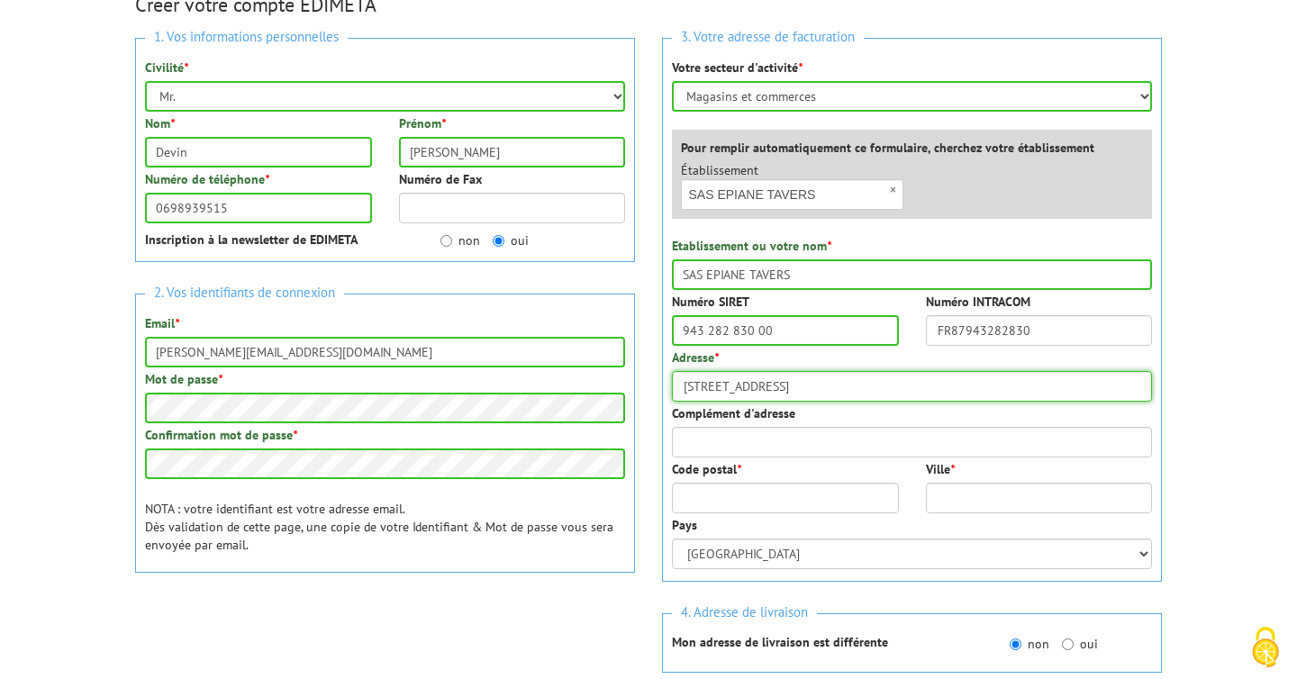
click at [842, 386] on input "152 ROUTE NATIONALE 152, 45190 TAVERS, France" at bounding box center [912, 386] width 480 height 31
type input "152 ROUTE NATIONALE 152, TAVERS, France"
click at [786, 498] on input "Code postal *" at bounding box center [785, 498] width 227 height 31
paste input "45190"
type input "45190"
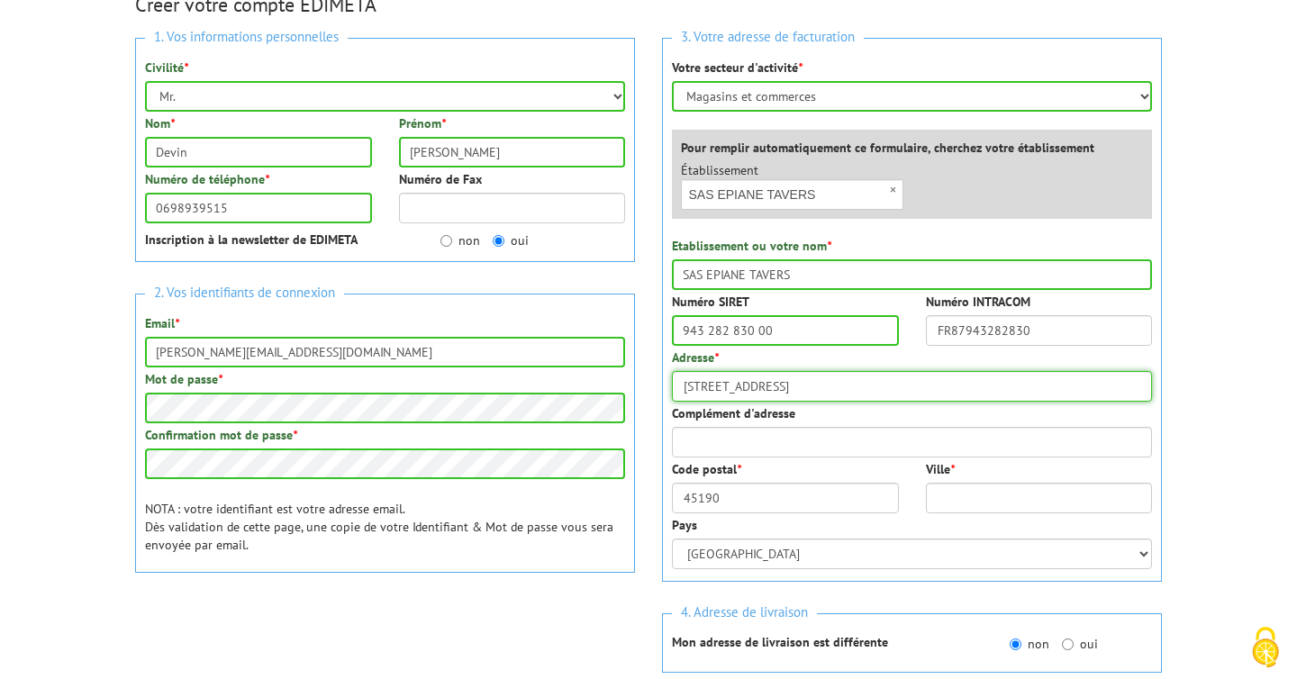
click at [839, 382] on input "152 ROUTE NATIONALE 152, TAVERS, France" at bounding box center [912, 386] width 480 height 31
type input "152 ROUTE NATIONALE 152"
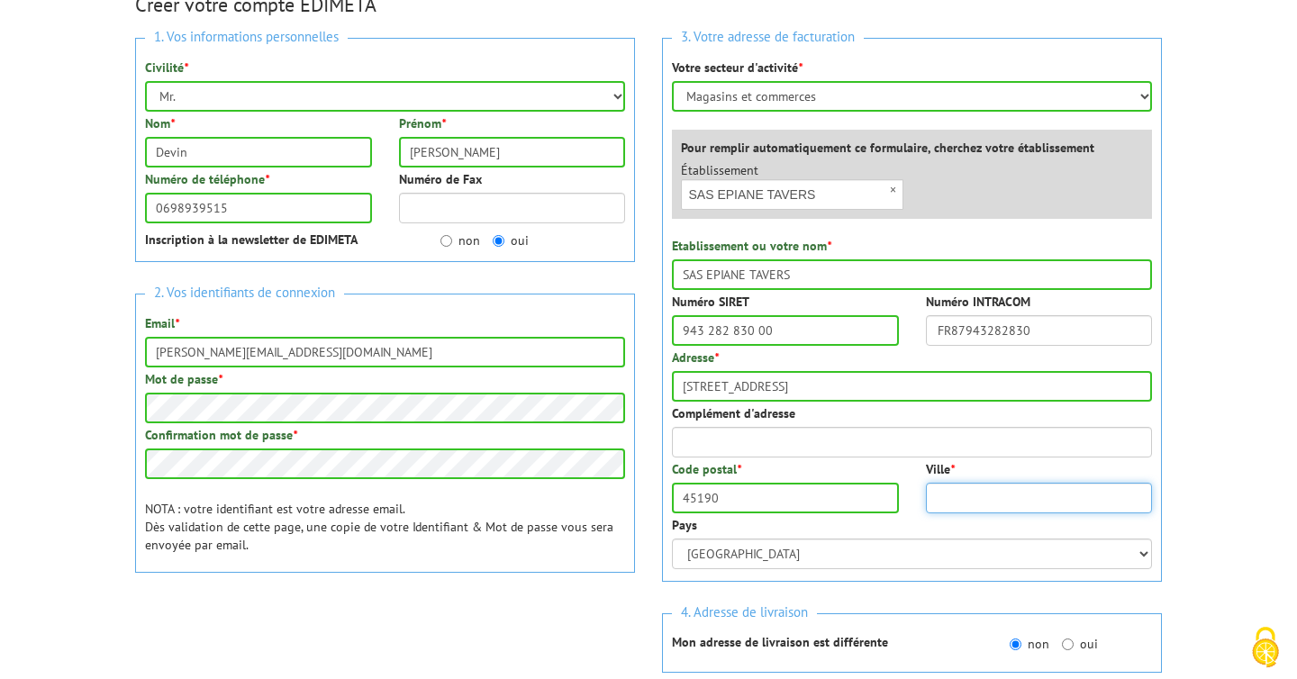
click at [1002, 498] on input "Ville *" at bounding box center [1039, 498] width 227 height 31
paste input "TAVERS,"
type input "TAVERS,"
click at [891, 391] on input "152 ROUTE NATIONALE 152" at bounding box center [912, 386] width 480 height 31
type input "152 ROUTE NATIONALE"
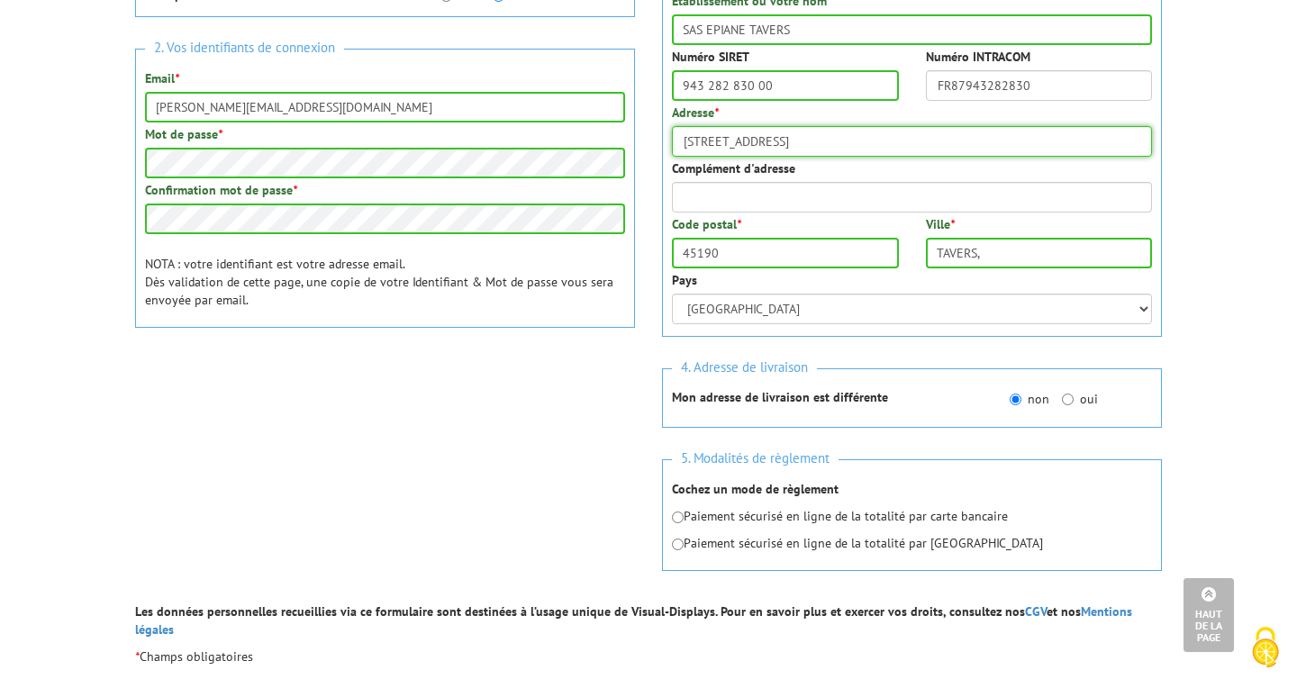
scroll to position [472, 0]
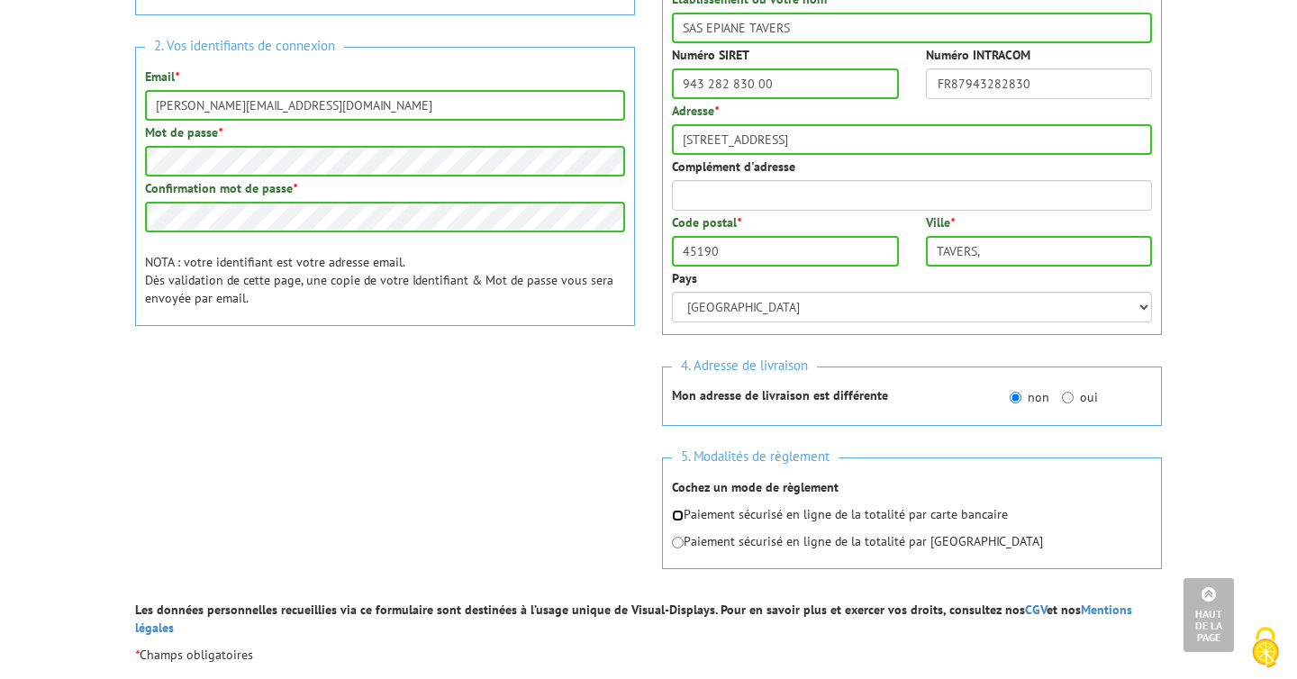
click at [679, 517] on input "radio" at bounding box center [678, 516] width 12 height 12
radio input "true"
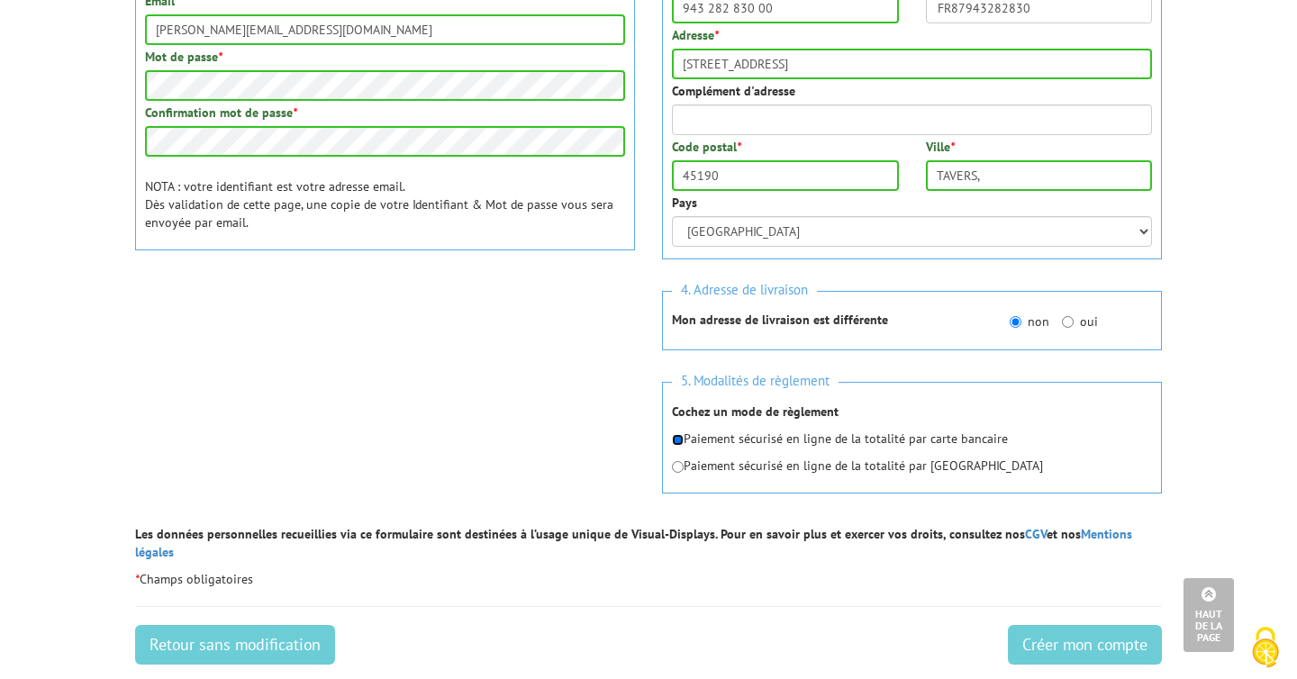
scroll to position [556, 0]
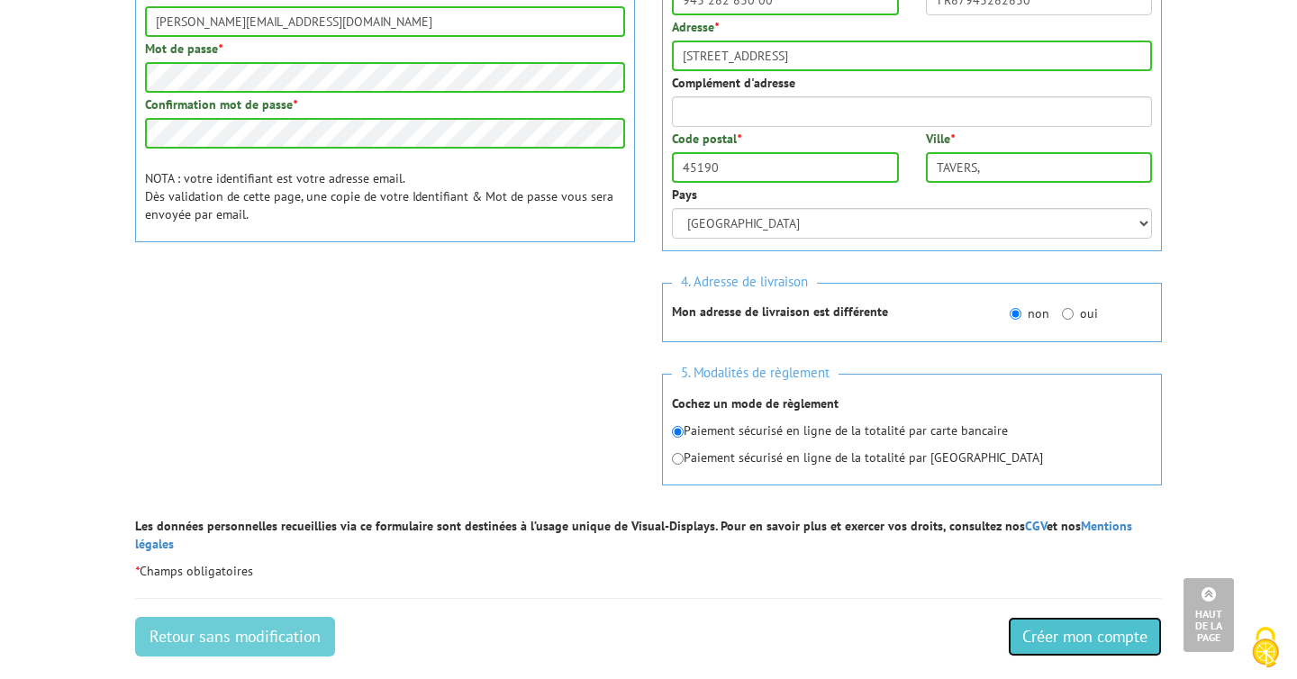
click at [1076, 617] on input "Créer mon compte" at bounding box center [1085, 637] width 154 height 40
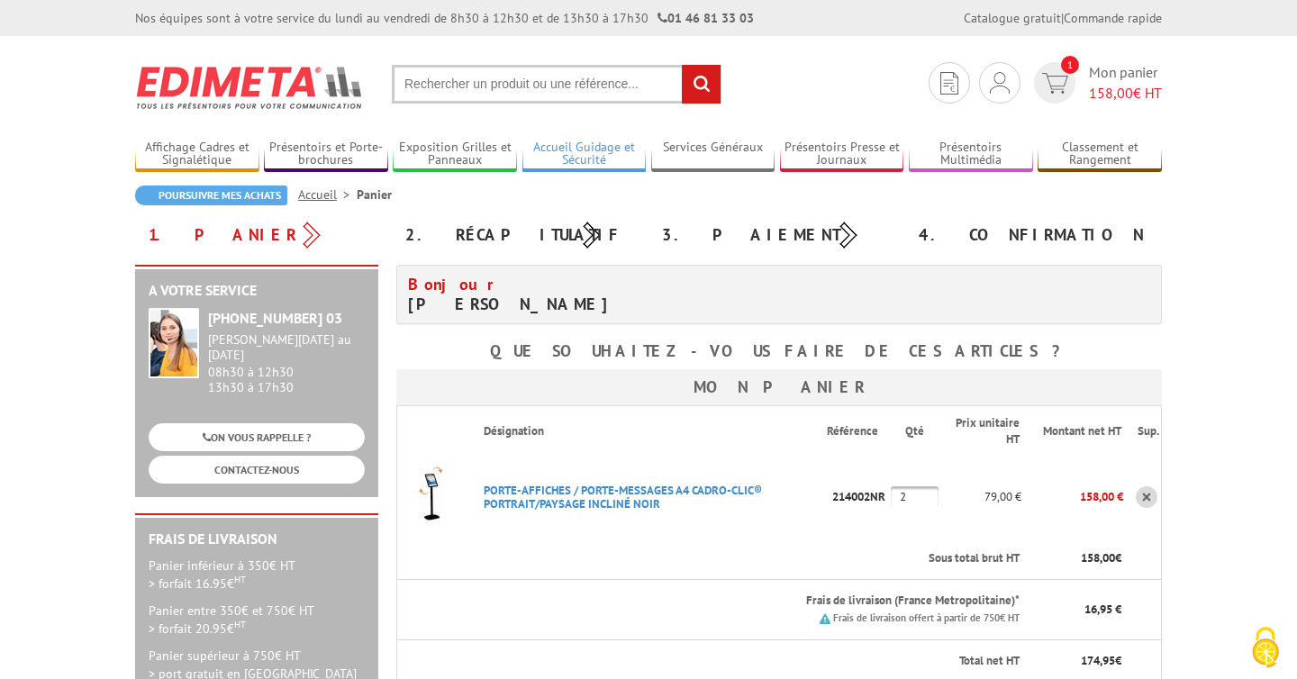
click at [597, 155] on link "Accueil Guidage et Sécurité" at bounding box center [584, 155] width 124 height 30
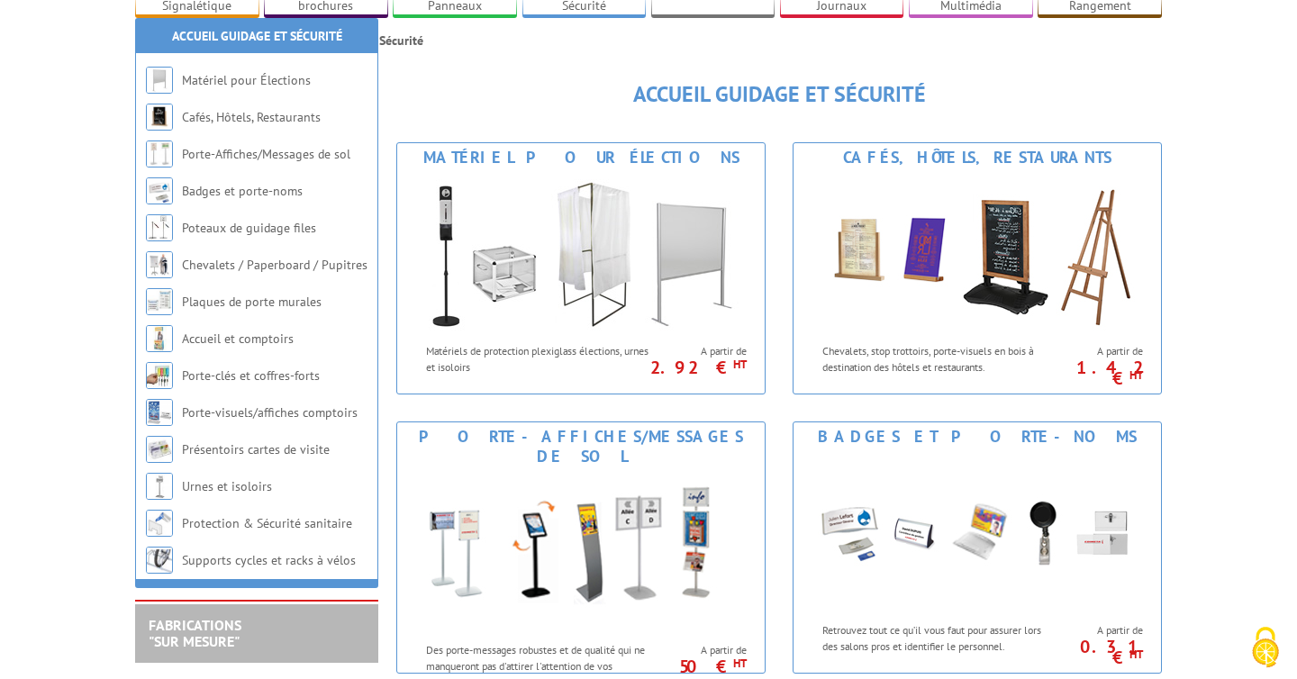
scroll to position [380, 0]
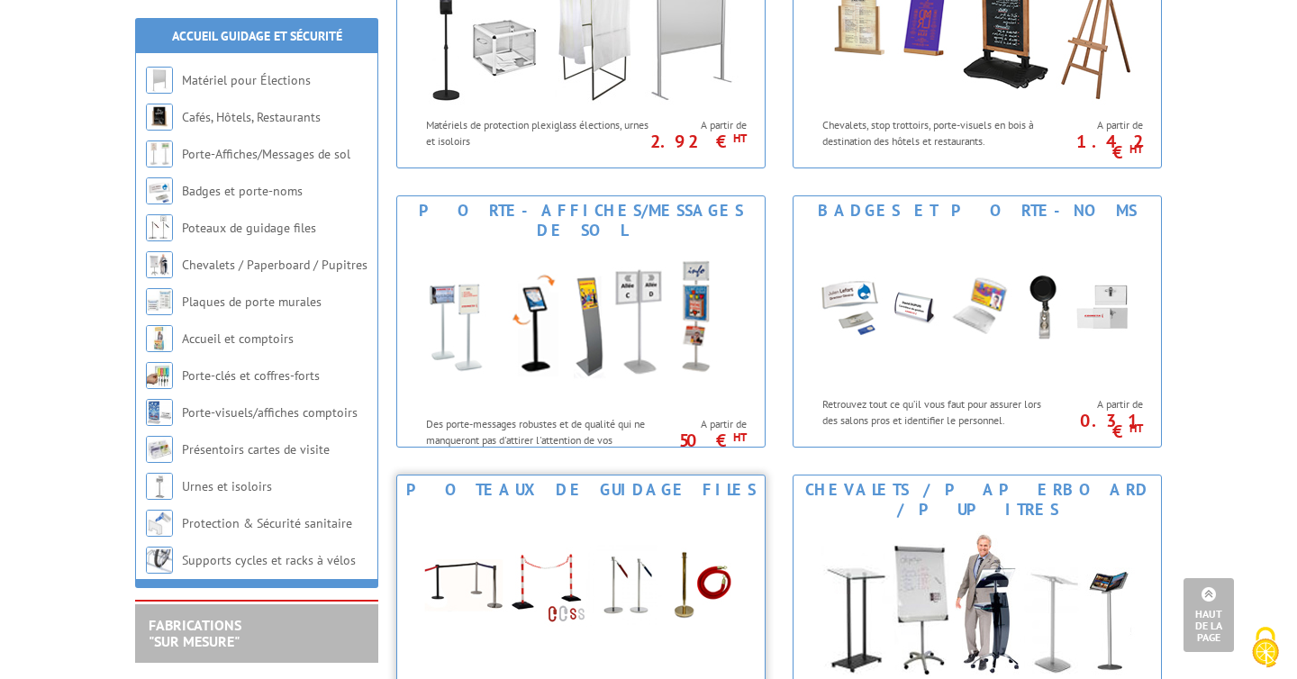
click at [663, 565] on img at bounding box center [580, 585] width 333 height 162
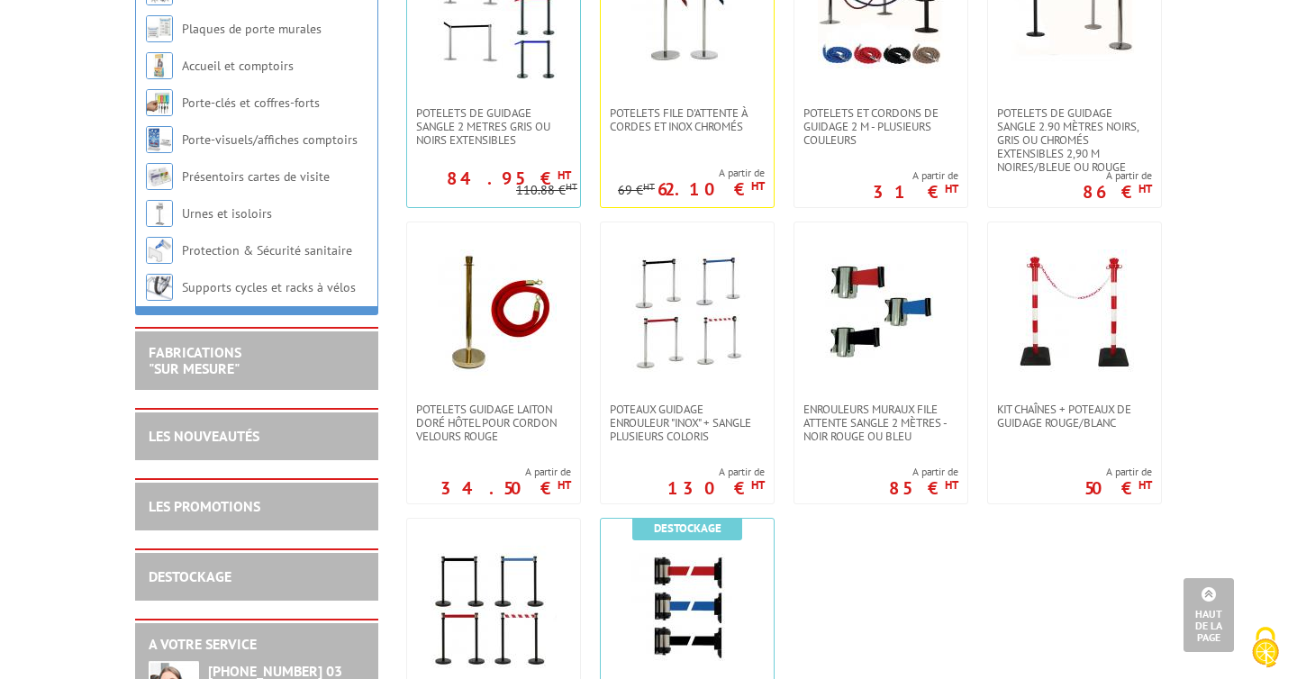
scroll to position [37, 0]
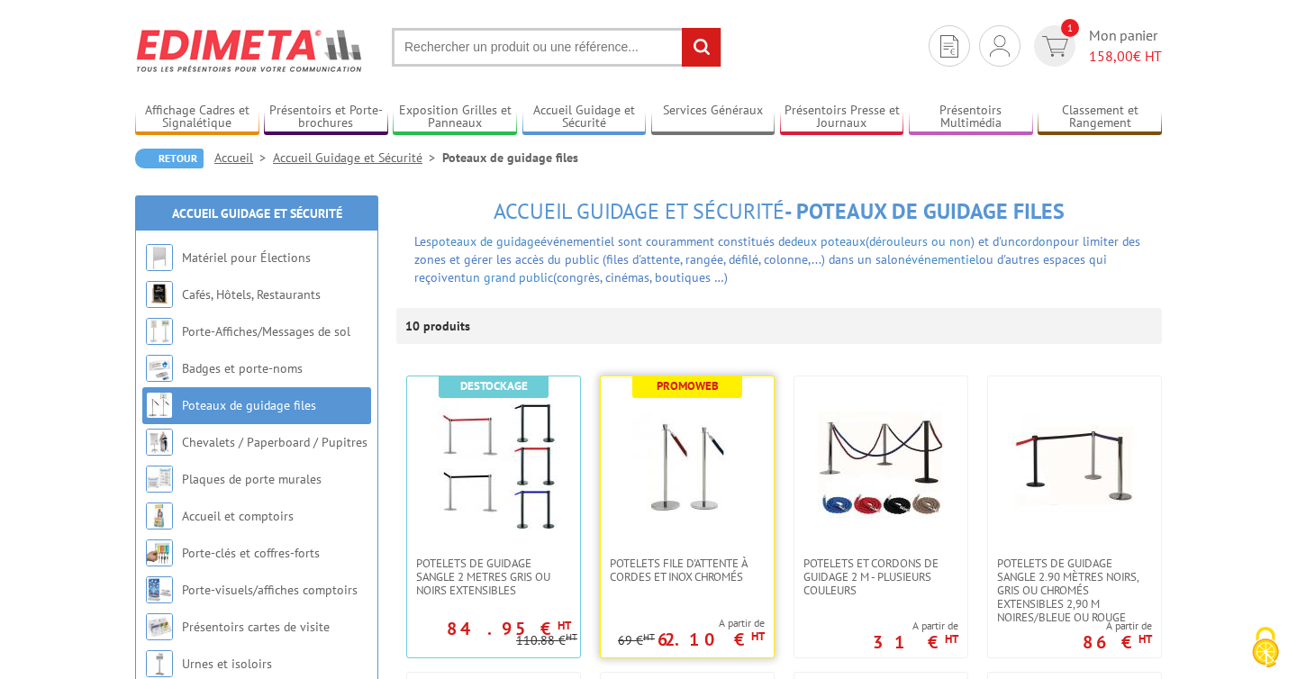
click at [700, 468] on img at bounding box center [687, 467] width 126 height 126
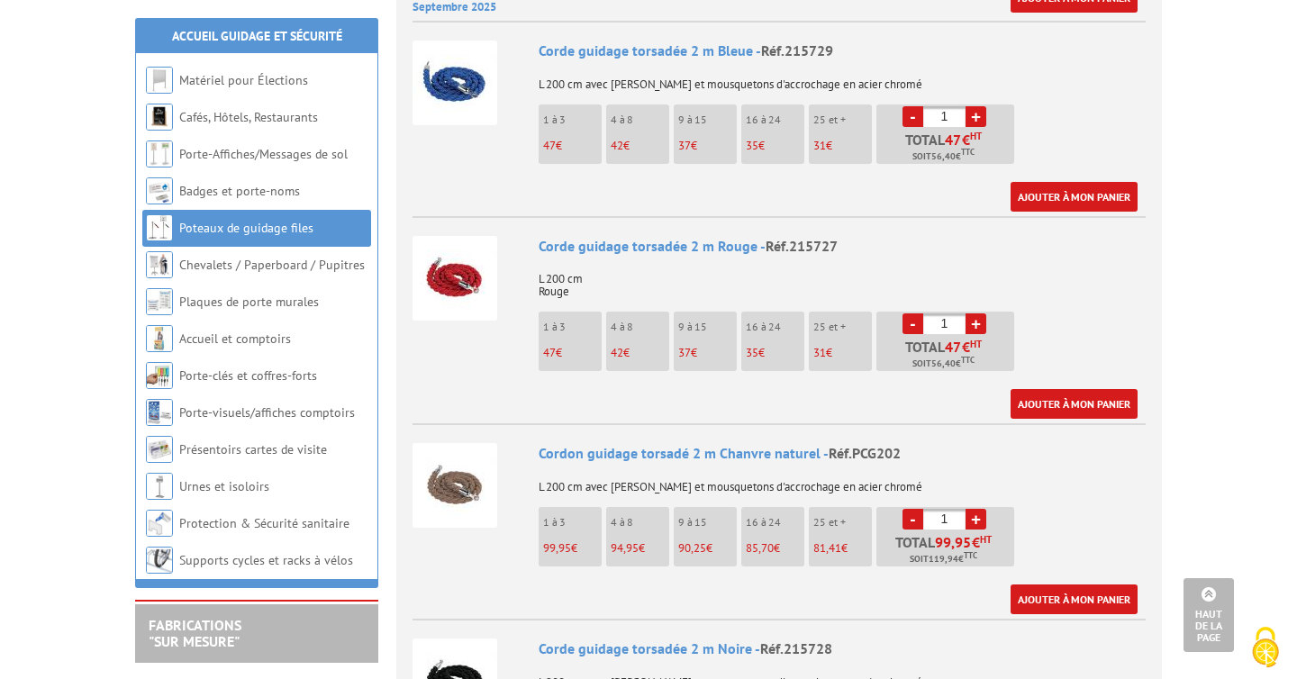
scroll to position [1019, 0]
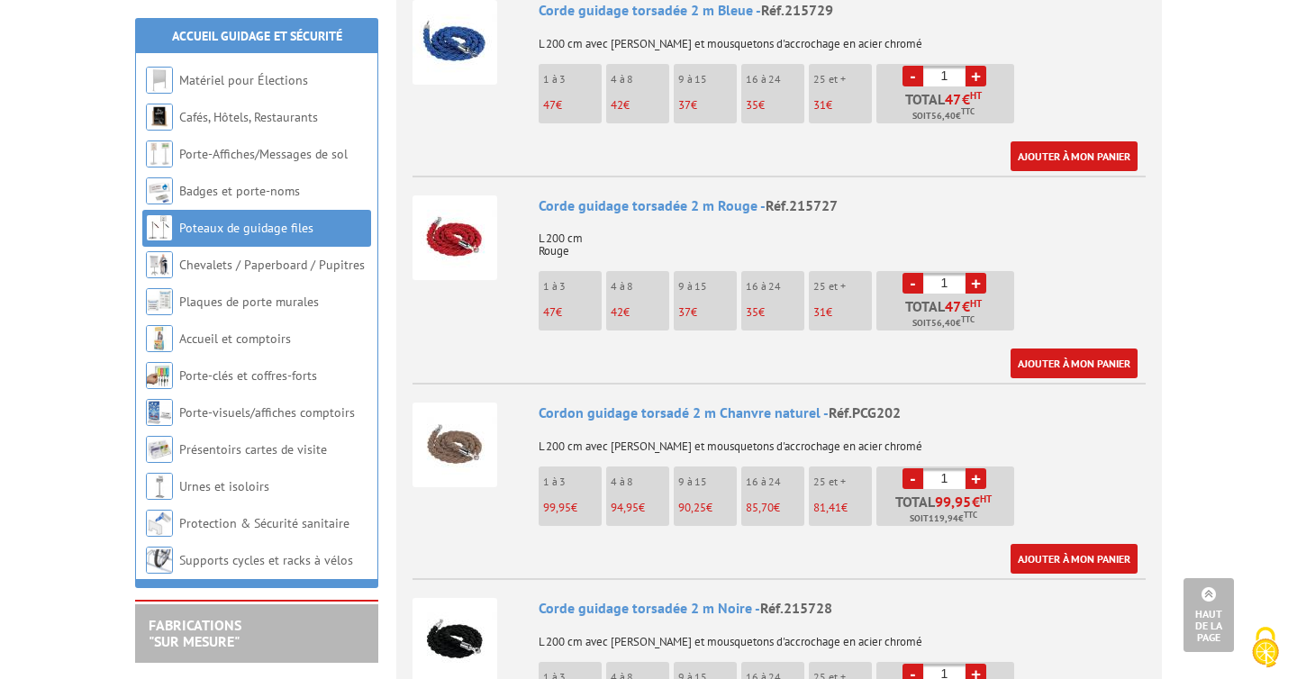
click at [971, 468] on link "+" at bounding box center [976, 478] width 21 height 21
type input "2"
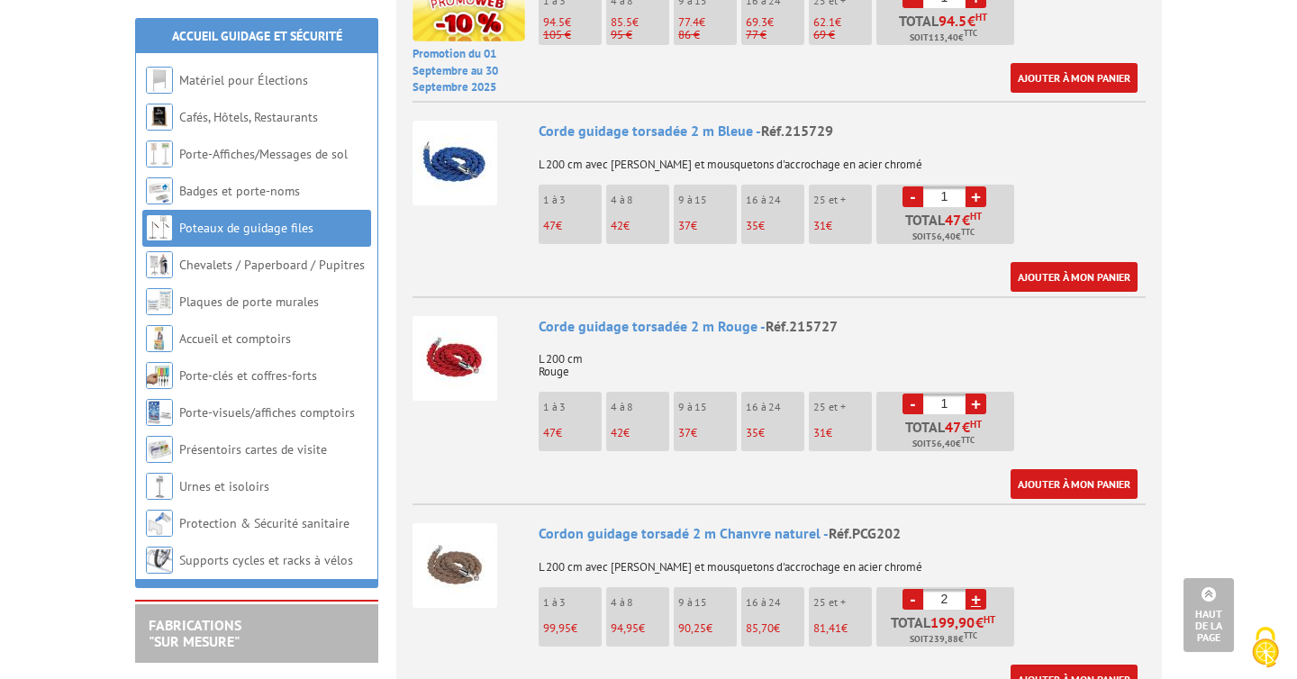
scroll to position [732, 0]
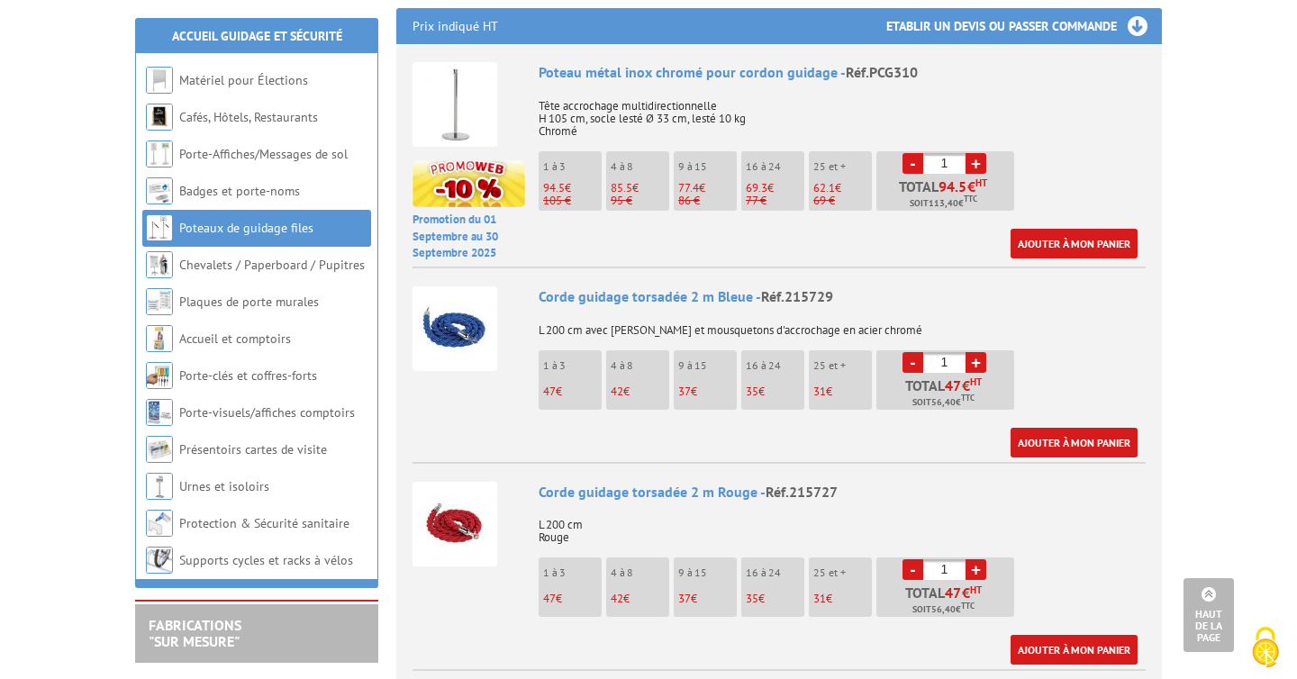
click at [975, 153] on link "+" at bounding box center [976, 163] width 21 height 21
type input "3"
click at [1040, 229] on link "Ajouter à mon panier" at bounding box center [1074, 244] width 127 height 30
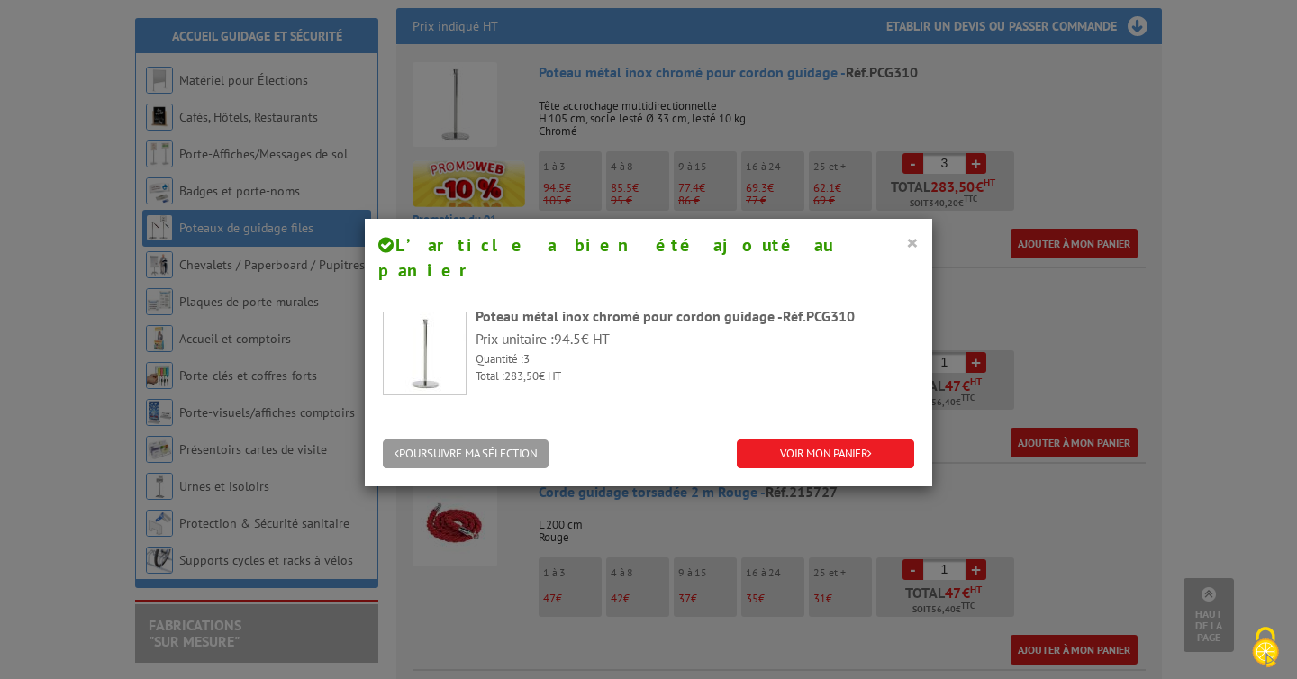
click at [917, 237] on button "×" at bounding box center [912, 242] width 13 height 23
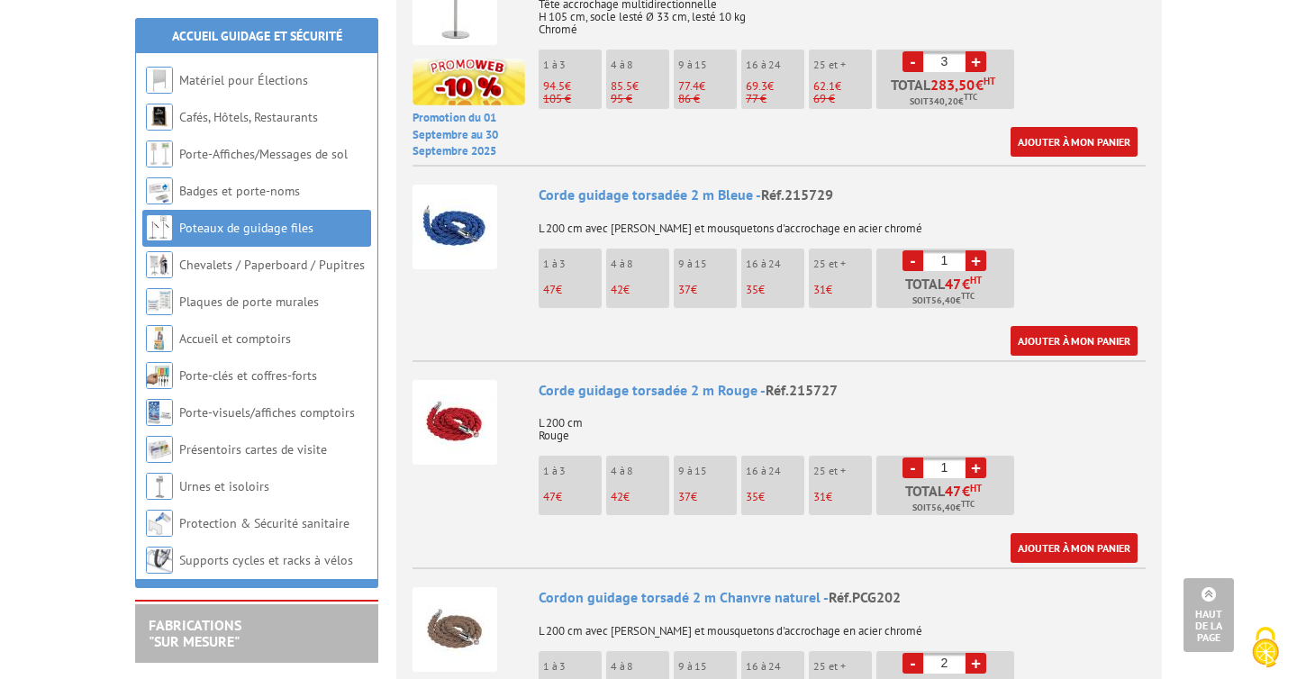
scroll to position [993, 0]
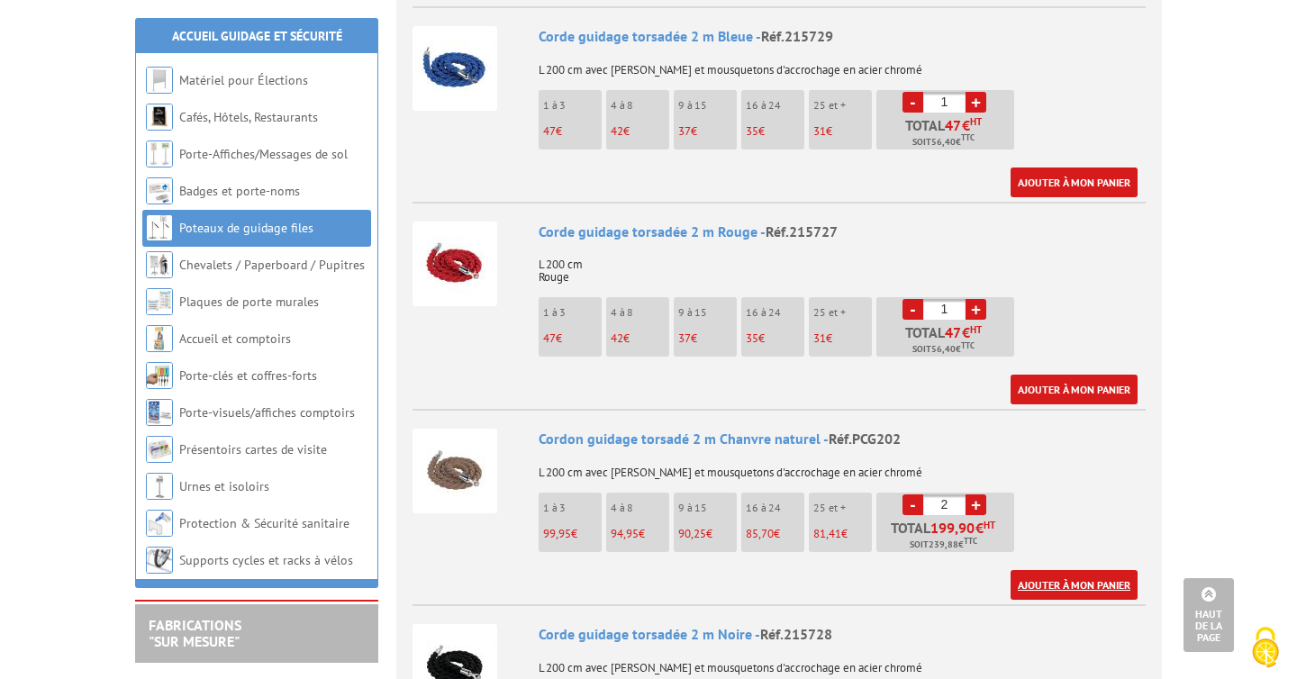
click at [1070, 570] on link "Ajouter à mon panier" at bounding box center [1074, 585] width 127 height 30
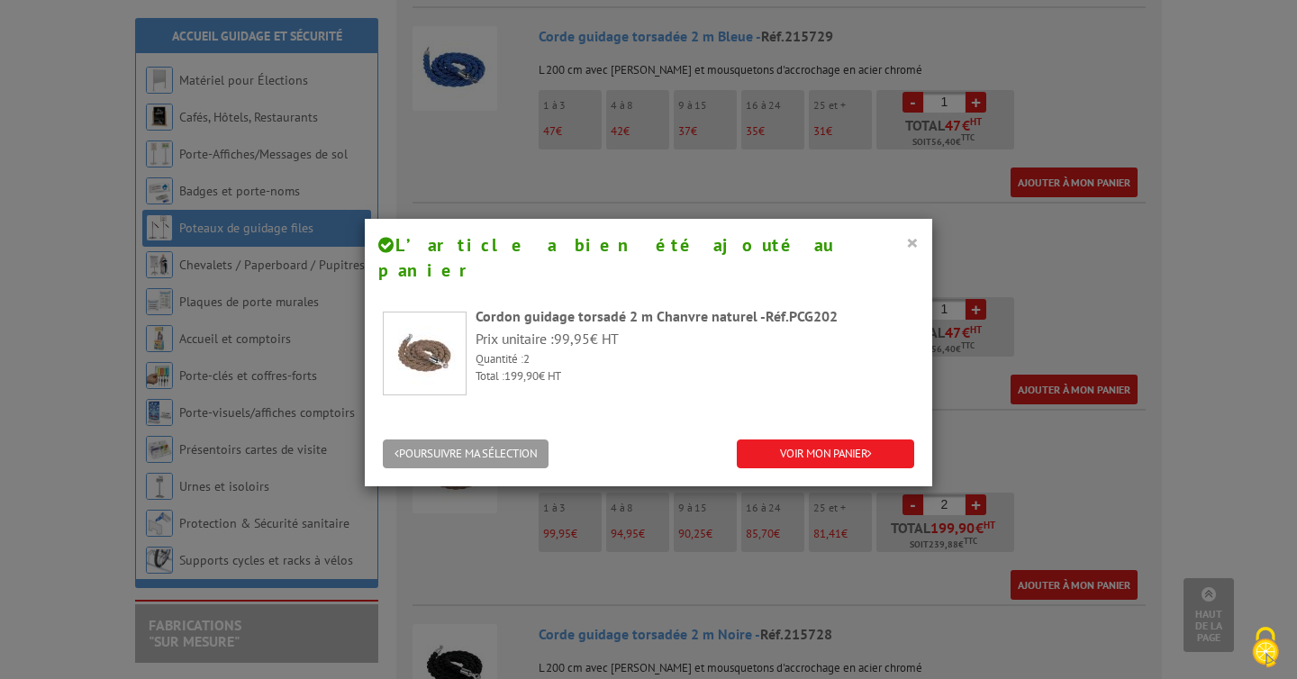
click at [909, 239] on button "×" at bounding box center [912, 242] width 13 height 23
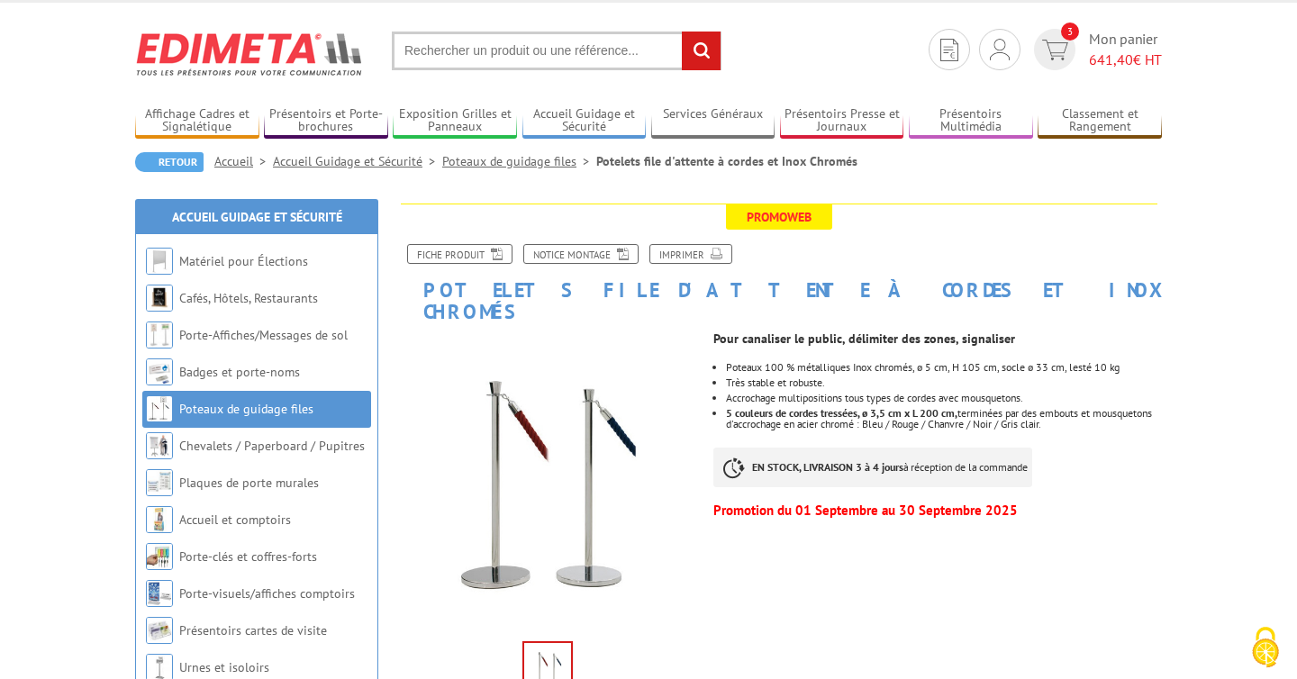
scroll to position [32, 0]
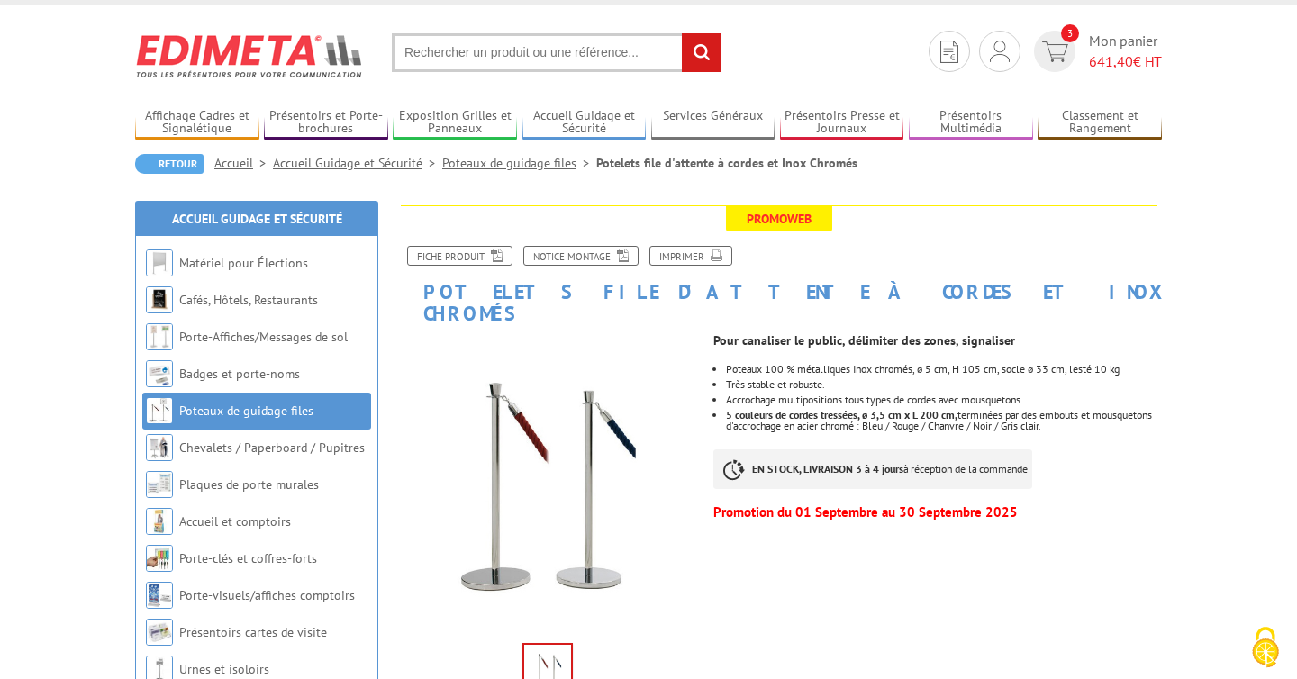
click at [666, 292] on h1 "Potelets file d'attente à cordes et Inox Chromés" at bounding box center [779, 264] width 793 height 119
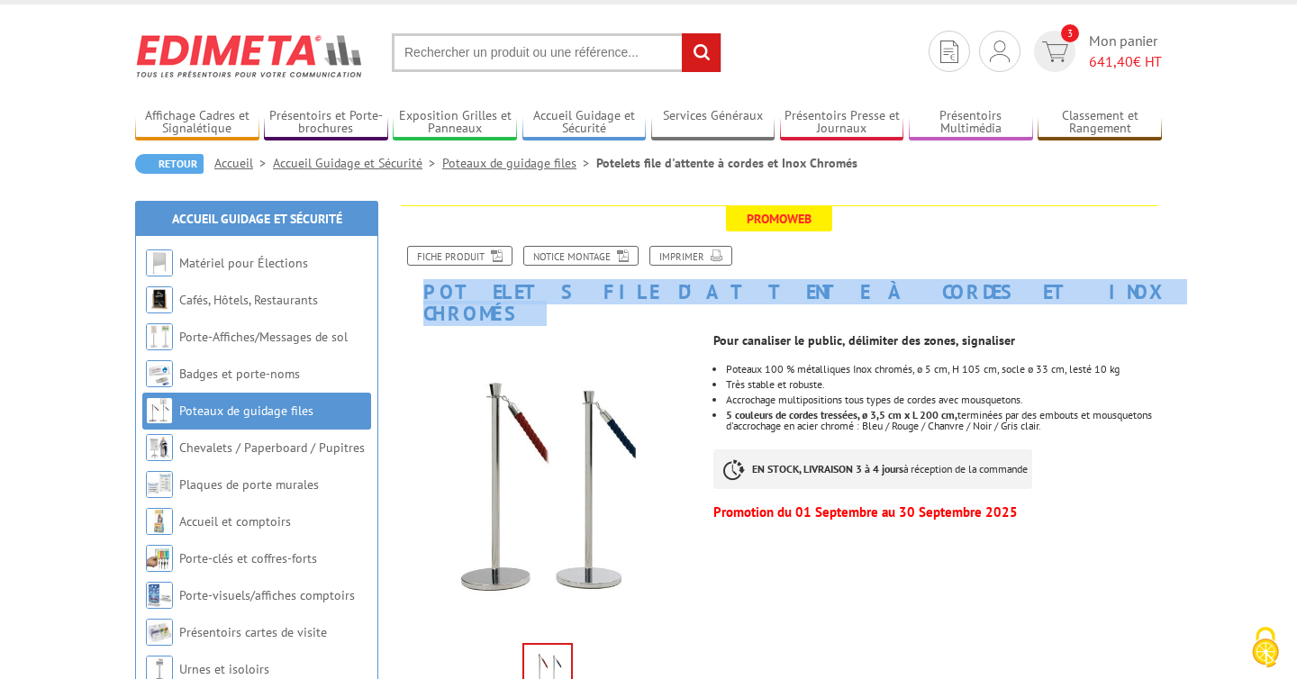
click at [666, 292] on h1 "Potelets file d'attente à cordes et Inox Chromés" at bounding box center [779, 264] width 793 height 119
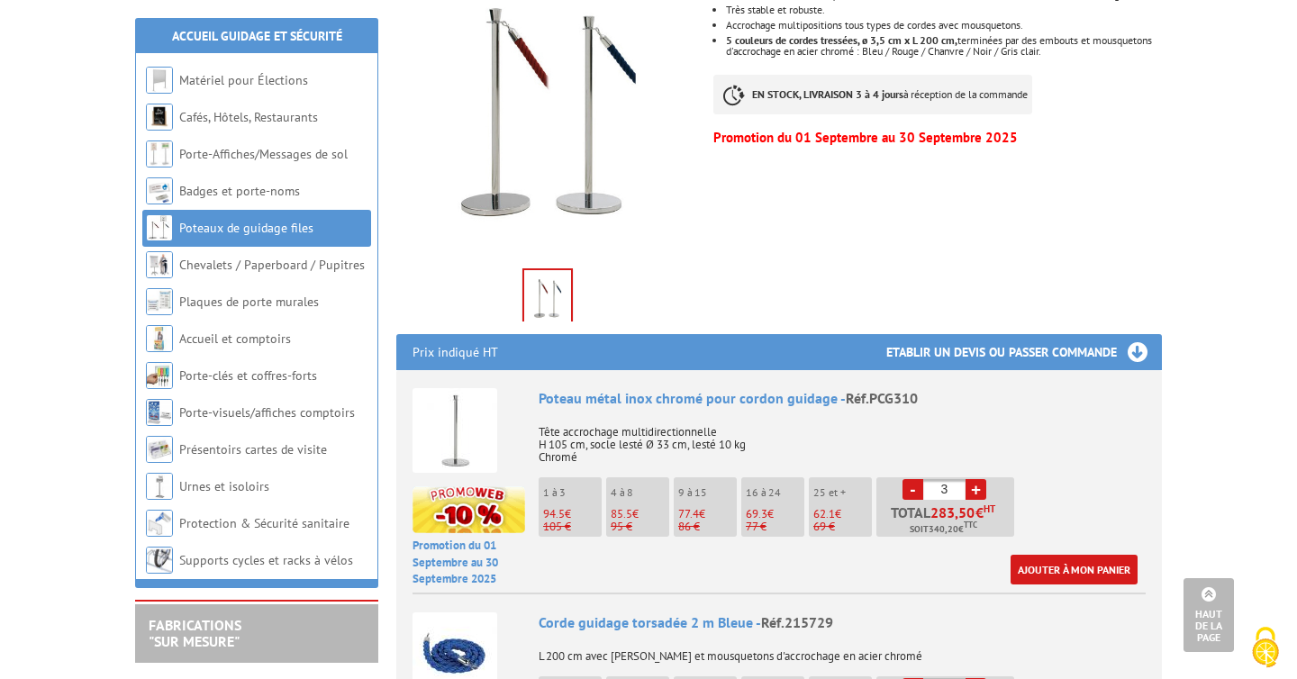
scroll to position [0, 0]
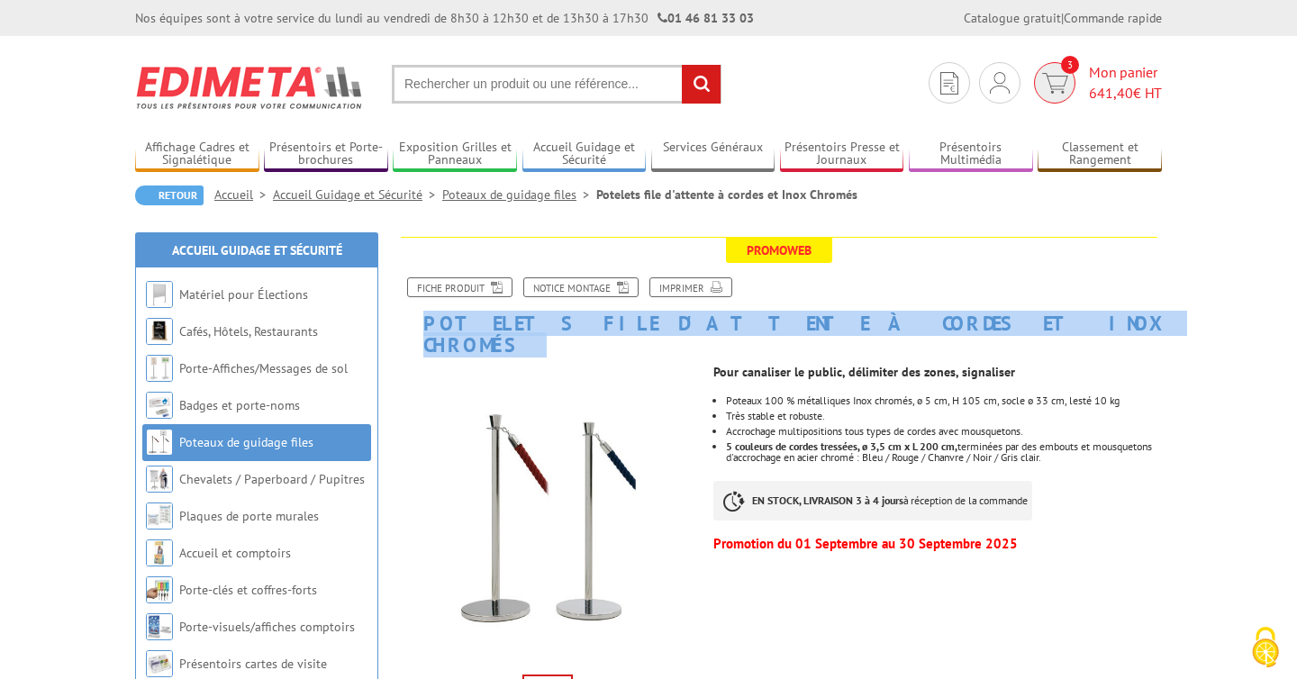
click at [1122, 68] on span "Mon panier 641,40 € HT" at bounding box center [1125, 82] width 73 height 41
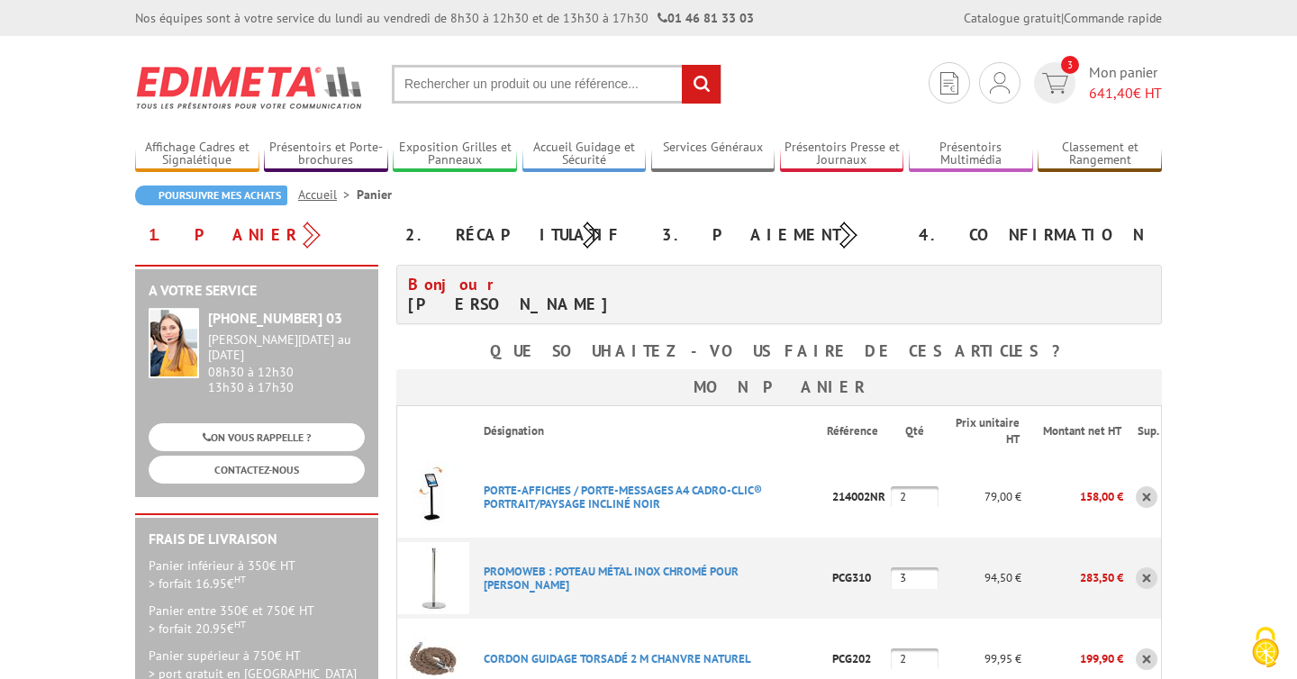
scroll to position [177, 0]
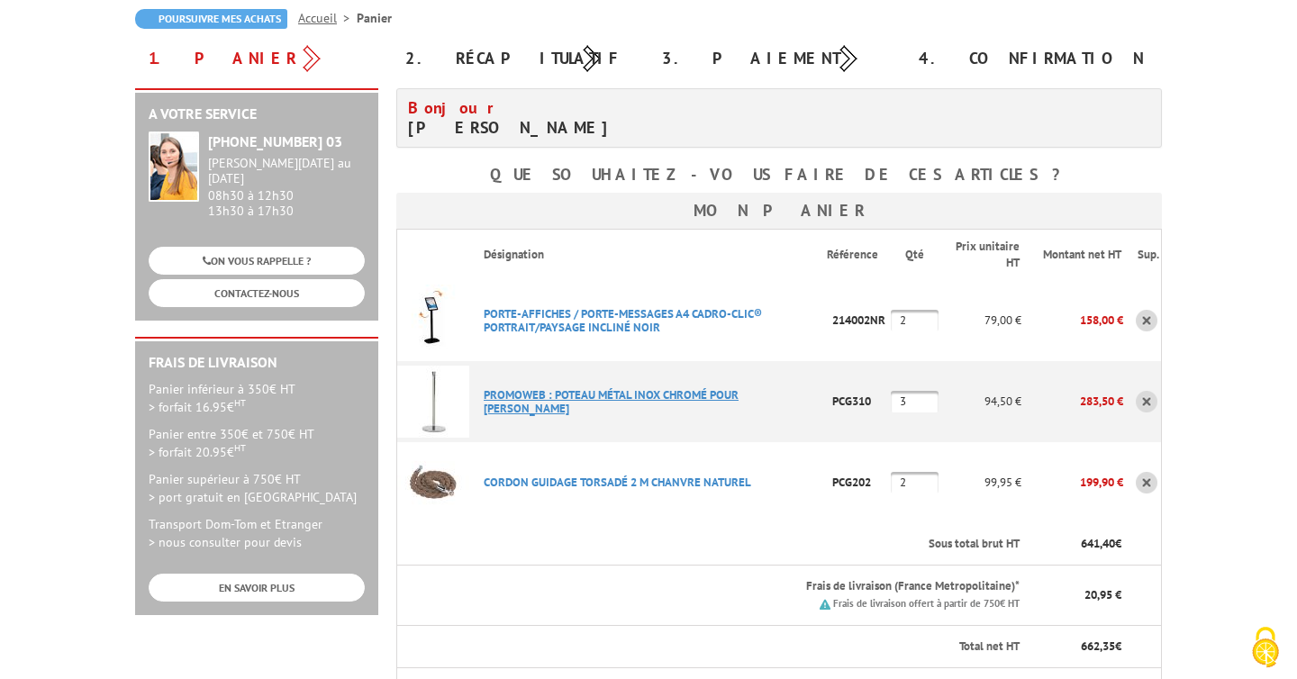
drag, startPoint x: 564, startPoint y: 413, endPoint x: 554, endPoint y: 394, distance: 21.4
click at [554, 394] on p "PROMOWEB : POTEAU MéTAL INOX CHROMé POUR [PERSON_NAME]" at bounding box center [648, 401] width 358 height 45
copy link "POTEAU MéTAL INOX CHROMé POUR CORDON GUIDAGE"
drag, startPoint x: 1066, startPoint y: 395, endPoint x: 1124, endPoint y: 397, distance: 58.6
click at [1124, 397] on tr "PROMOWEB : POTEAU MéTAL INOX CHROMé POUR [PERSON_NAME] Code promo non activable…" at bounding box center [779, 401] width 765 height 81
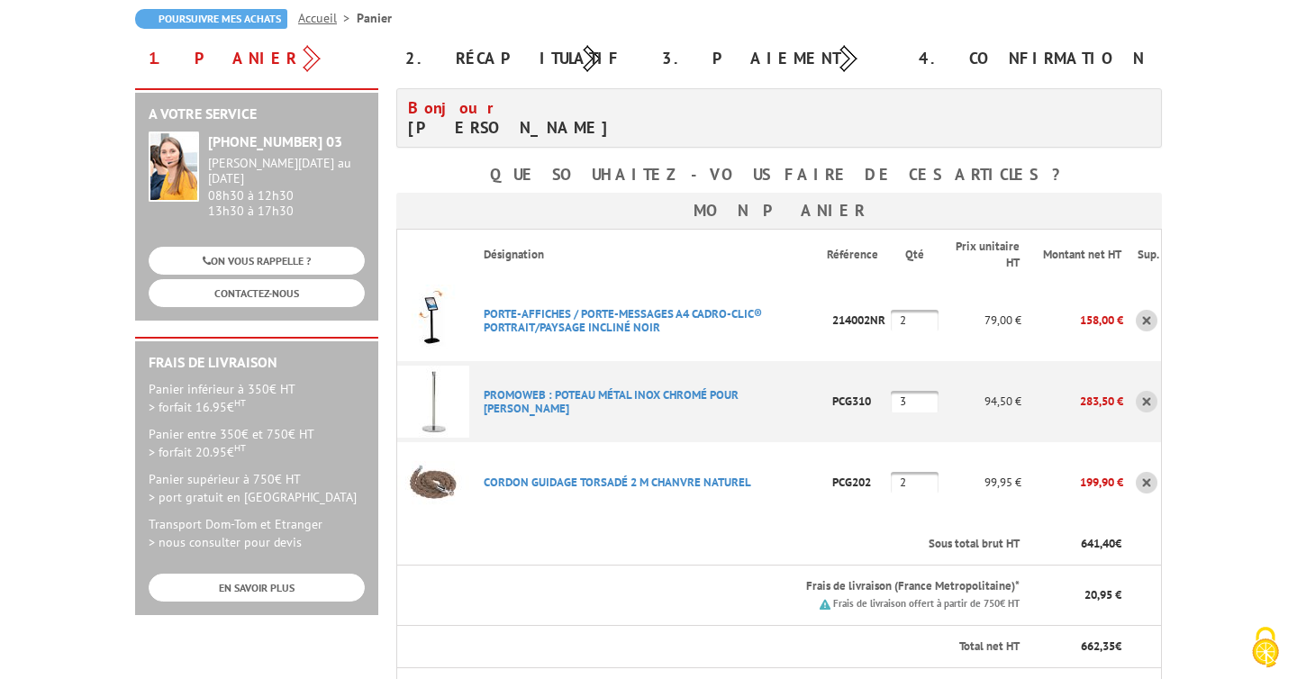
click at [1060, 398] on p "283,50 €" at bounding box center [1072, 402] width 102 height 32
drag, startPoint x: 1073, startPoint y: 398, endPoint x: 1093, endPoint y: 398, distance: 19.8
click at [1093, 398] on p "283,50 €" at bounding box center [1072, 402] width 102 height 32
click at [677, 322] on p "PORTE-AFFICHES / PORTE-MESSAGES A4 CADRO-CLIC® PORTRAIT/PAYSAGE INCLINé NOIR" at bounding box center [648, 320] width 358 height 45
drag, startPoint x: 758, startPoint y: 492, endPoint x: 484, endPoint y: 484, distance: 274.9
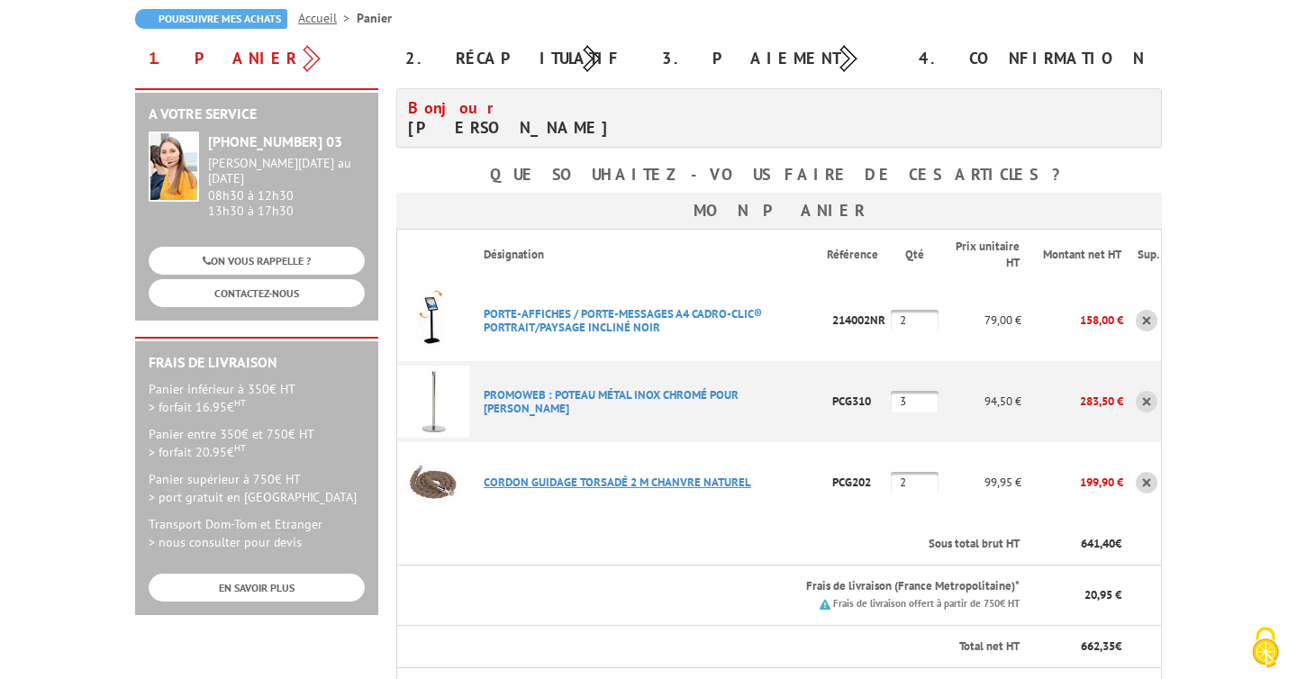
click at [484, 484] on p "CORDON GUIDAGE TORSADé 2 M CHANVRE NATUREL" at bounding box center [648, 483] width 358 height 32
copy link "CORDON GUIDAGE TORSADé 2 M CHANVRE NATUREL"
drag, startPoint x: 686, startPoint y: 334, endPoint x: 584, endPoint y: 317, distance: 104.1
click at [584, 317] on p "PORTE-AFFICHES / PORTE-MESSAGES A4 CADRO-CLIC® PORTRAIT/PAYSAGE INCLINé NOIR" at bounding box center [648, 320] width 358 height 45
copy link "PORTE-MESSAGES A4 CADRO-CLIC® PORTRAIT/PAYSAGE INCLINé NOIR"
